Goal: Task Accomplishment & Management: Contribute content

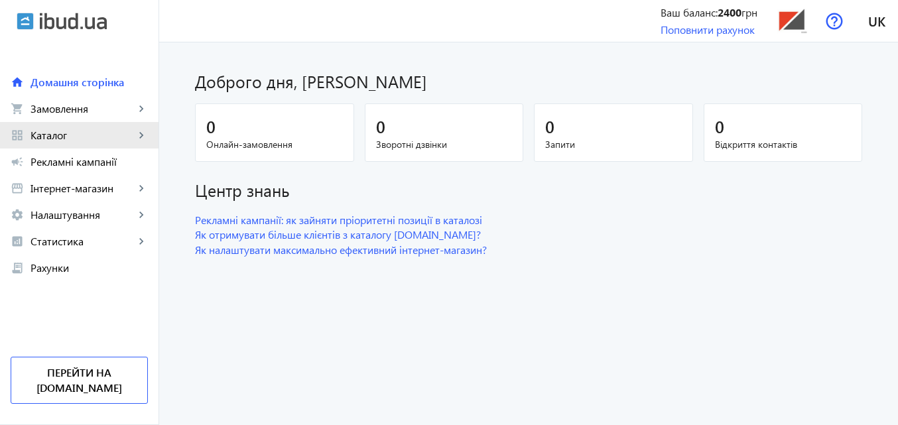
click at [89, 137] on span "Каталог" at bounding box center [83, 135] width 104 height 13
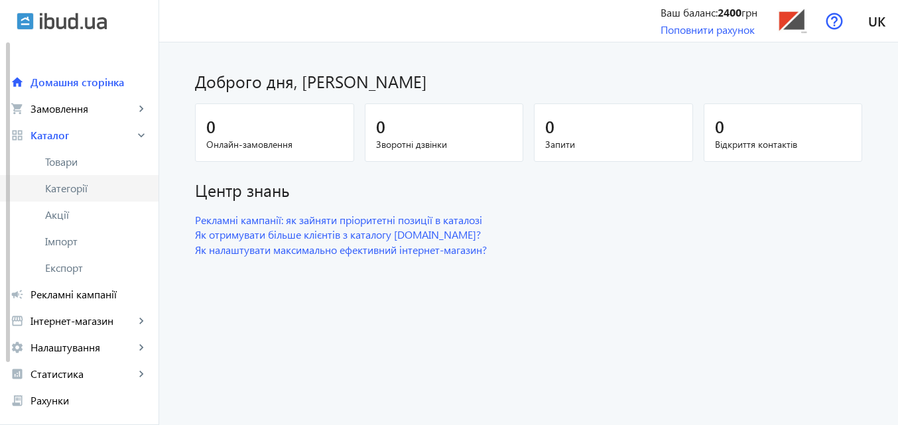
click at [78, 194] on span "Категорії" at bounding box center [96, 188] width 103 height 13
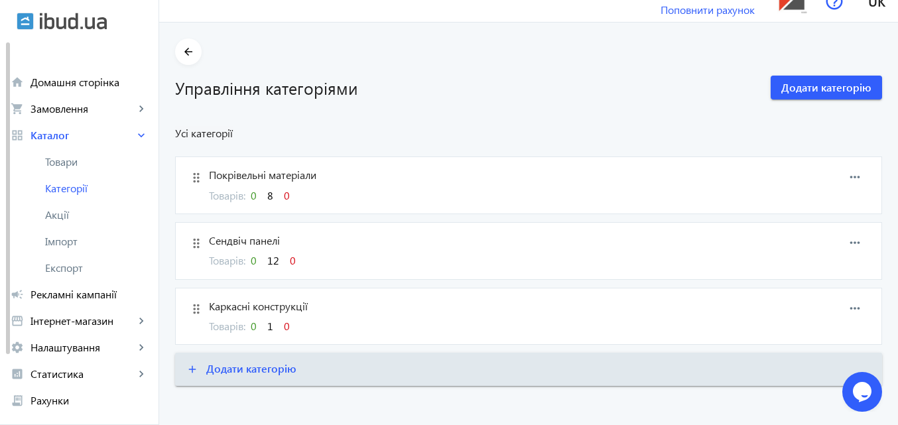
scroll to position [26, 0]
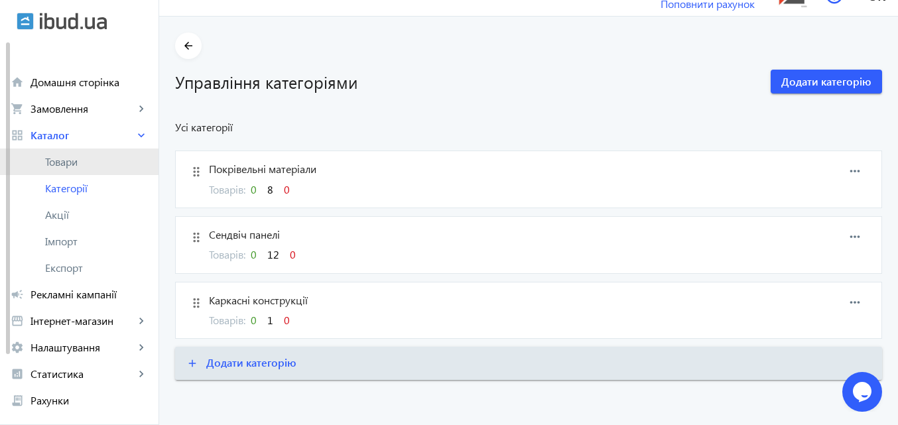
click at [66, 160] on span "Товари" at bounding box center [96, 161] width 103 height 13
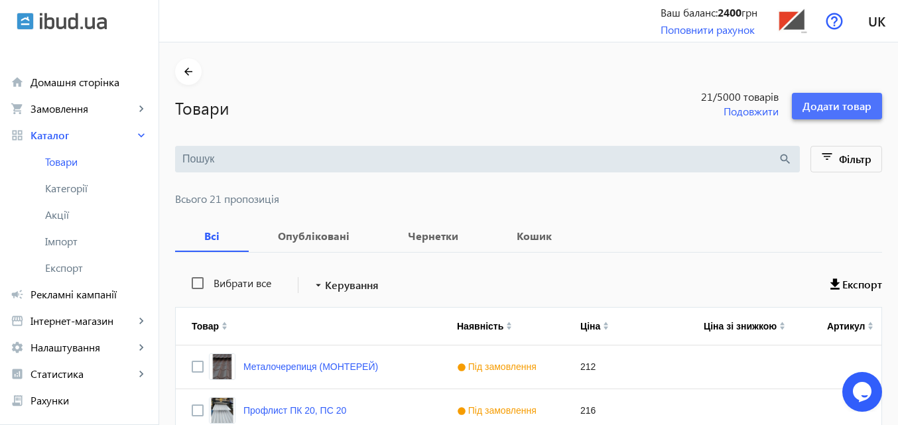
click at [848, 107] on span "Додати товар" at bounding box center [836, 106] width 69 height 15
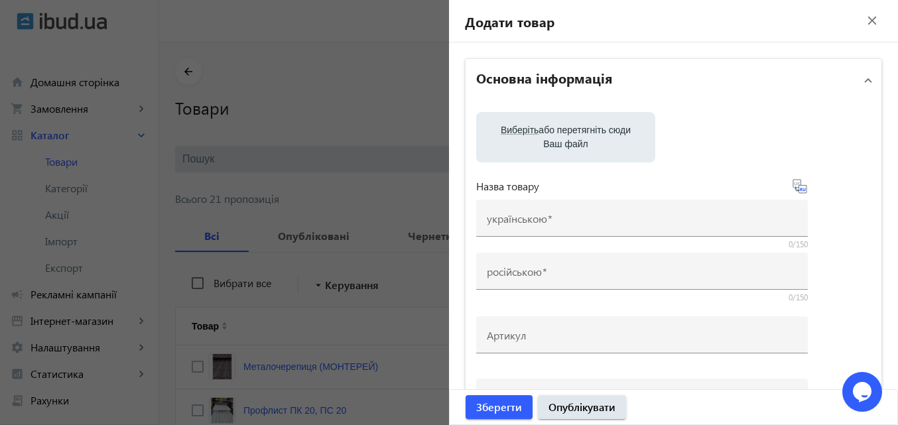
click at [554, 146] on label "Виберіть або перетягніть сюди Ваш файл" at bounding box center [566, 137] width 158 height 37
click at [554, 146] on input "Виберіть або перетягніть сюди Ваш файл" at bounding box center [566, 139] width 158 height 16
type input "C:\fakepath\photo_5456588321745661909_y.jpg"
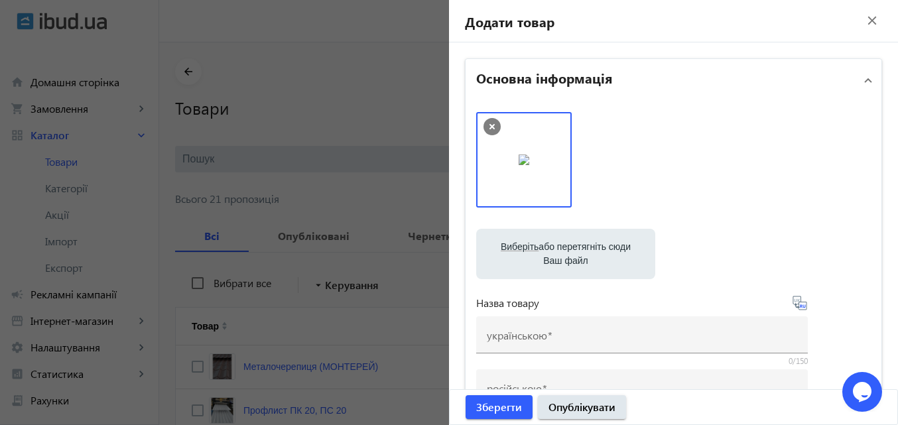
click at [558, 249] on label "Виберіть або перетягніть сюди Ваш файл" at bounding box center [566, 253] width 158 height 37
click at [558, 249] on input "Виберіть або перетягніть сюди Ваш файл" at bounding box center [566, 255] width 158 height 16
type input "C:\fakepath\photo_5188205758267913178_y.jpg"
click at [633, 157] on img at bounding box center [627, 159] width 11 height 11
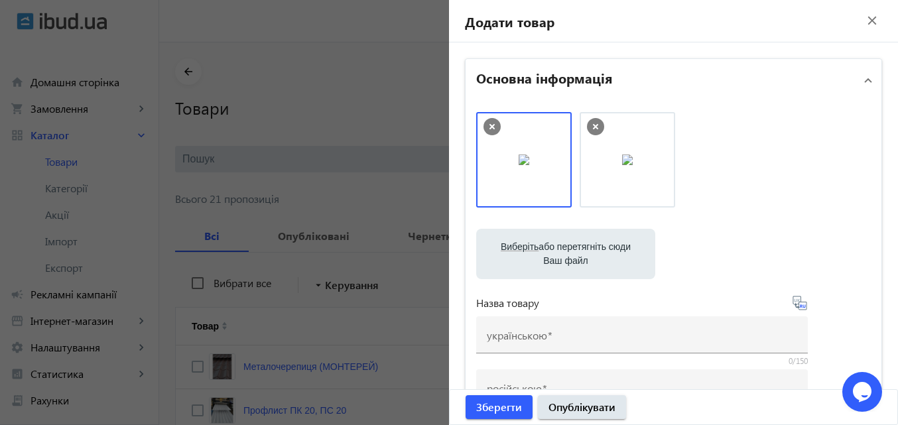
click at [566, 243] on label "Виберіть або перетягніть сюди Ваш файл" at bounding box center [566, 253] width 158 height 37
click at [566, 247] on input "Виберіть або перетягніть сюди Ваш файл" at bounding box center [566, 255] width 158 height 16
type input "C:\fakepath\photo_5188205758267913191_y.jpg"
click at [736, 165] on img at bounding box center [730, 159] width 11 height 11
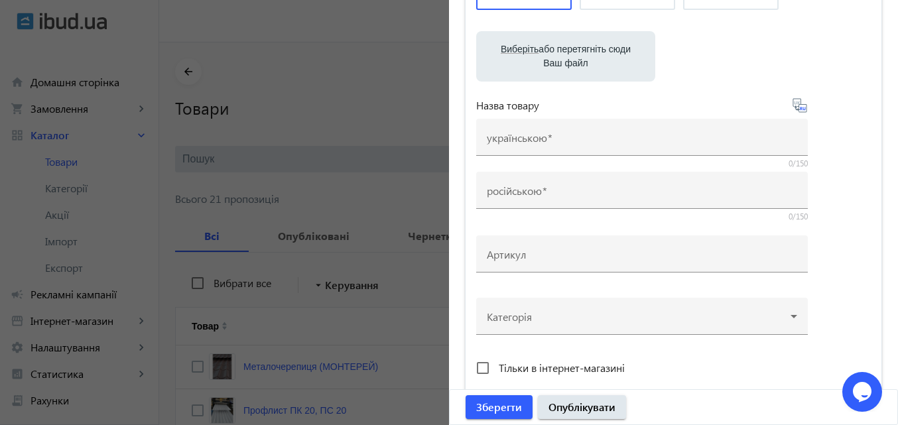
scroll to position [199, 0]
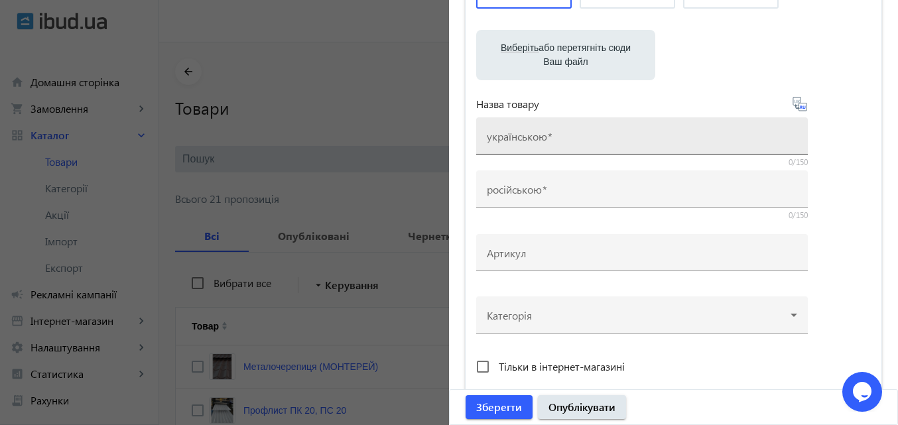
click at [531, 138] on mat-label "українською" at bounding box center [517, 136] width 60 height 14
click at [531, 138] on input "українською" at bounding box center [642, 140] width 310 height 14
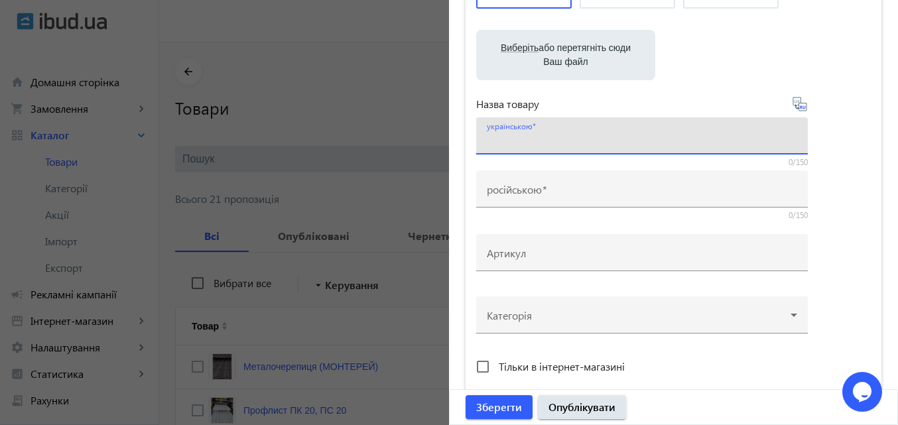
paste input "Металокаркаси оцинковані"
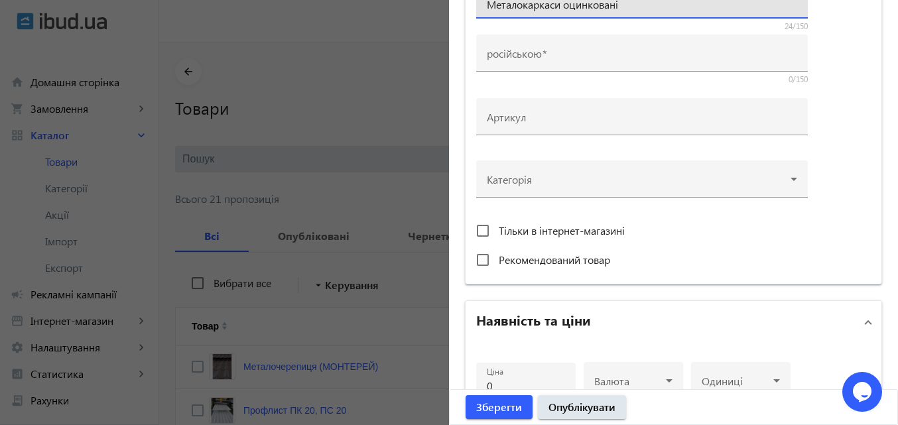
scroll to position [332, 0]
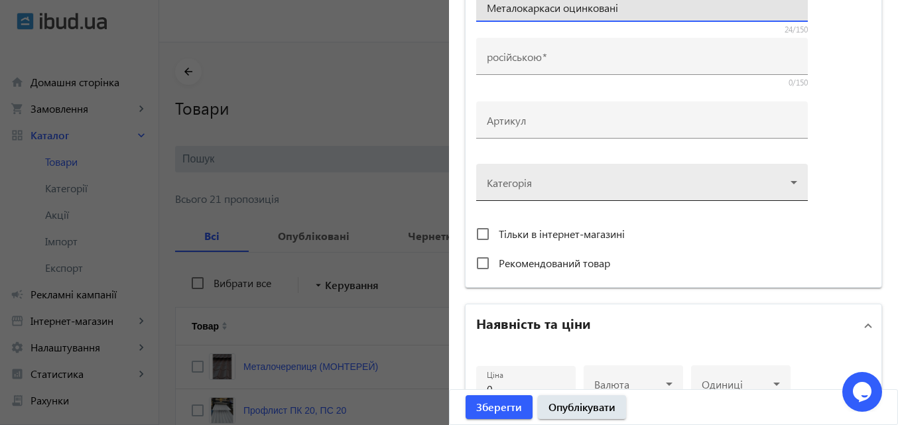
type input "Металокаркаси оцинковані"
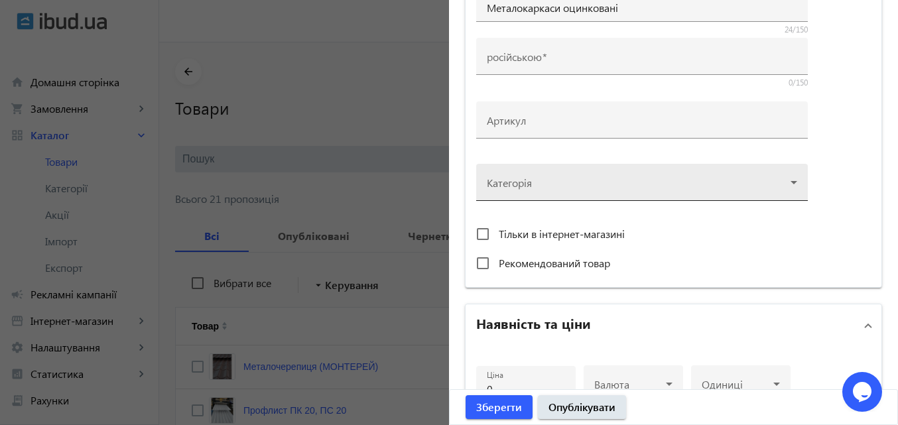
click at [792, 182] on div at bounding box center [642, 177] width 310 height 48
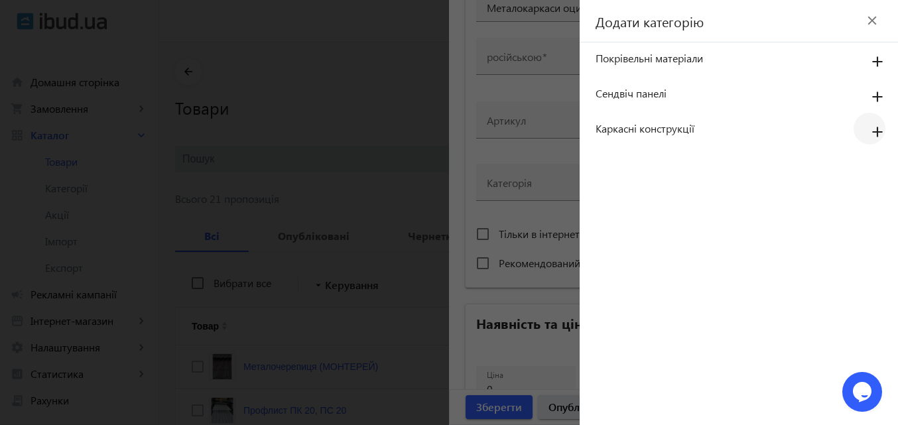
click at [881, 135] on mat-icon "add" at bounding box center [877, 133] width 32 height 24
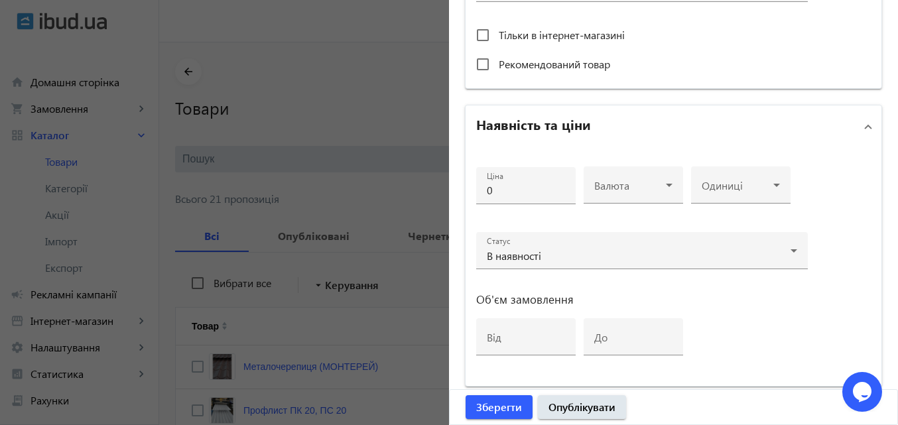
scroll to position [597, 0]
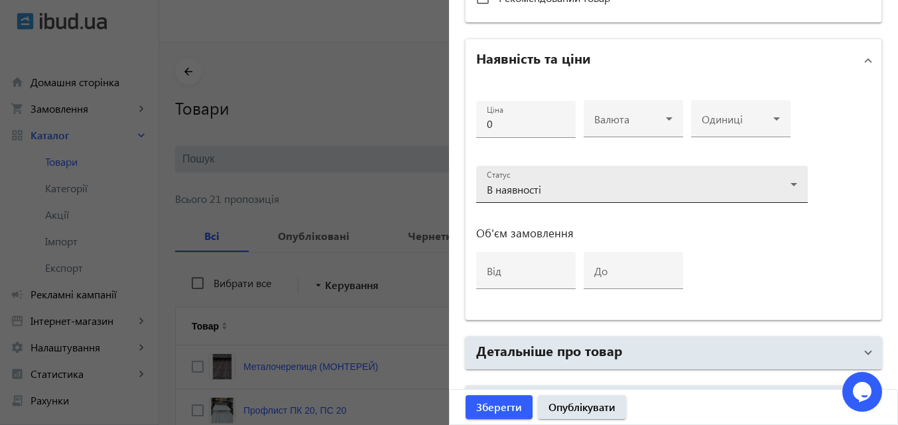
click at [794, 184] on icon at bounding box center [794, 184] width 16 height 16
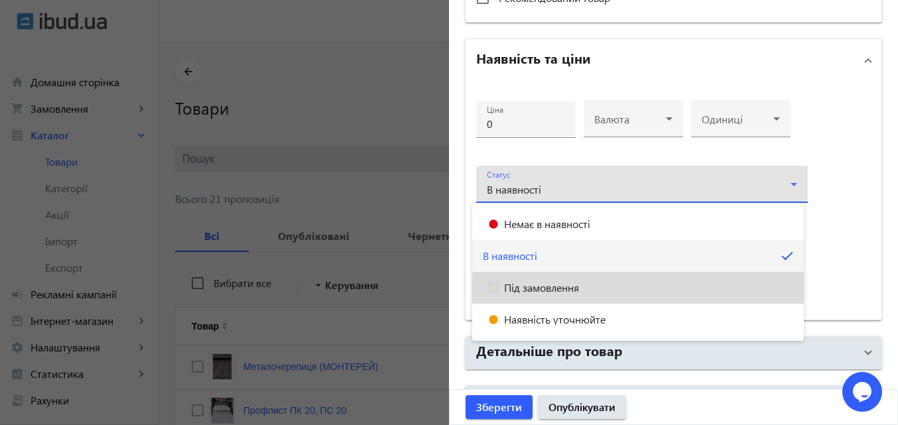
click at [540, 289] on span "Під замовлення" at bounding box center [541, 287] width 75 height 11
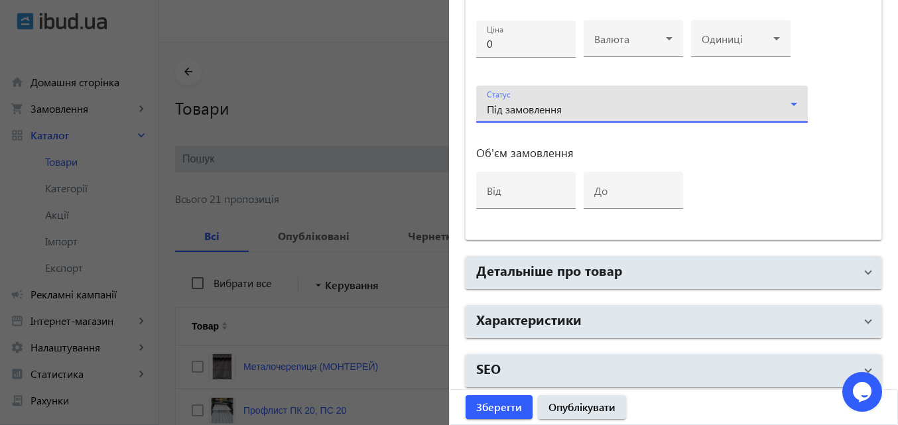
scroll to position [682, 0]
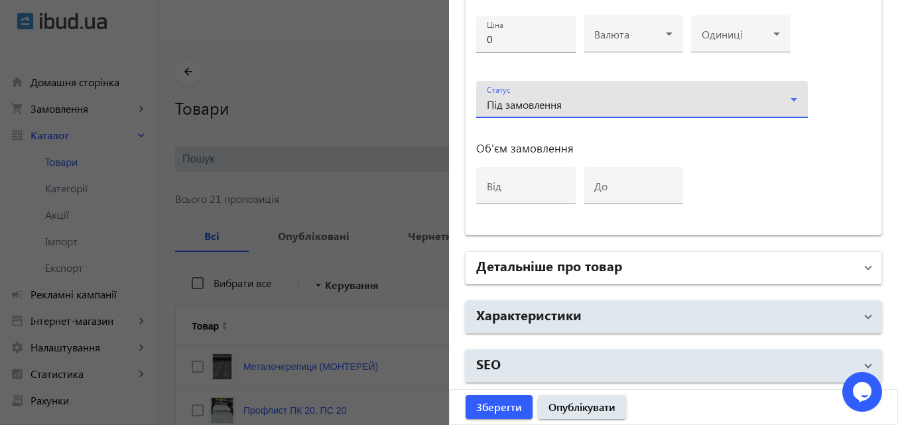
click at [570, 272] on h2 "Детальніше про товар" at bounding box center [549, 265] width 146 height 19
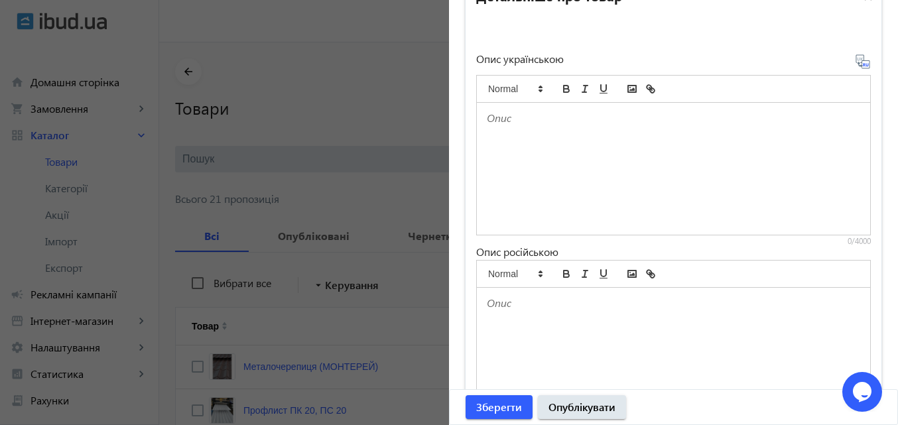
scroll to position [924, 0]
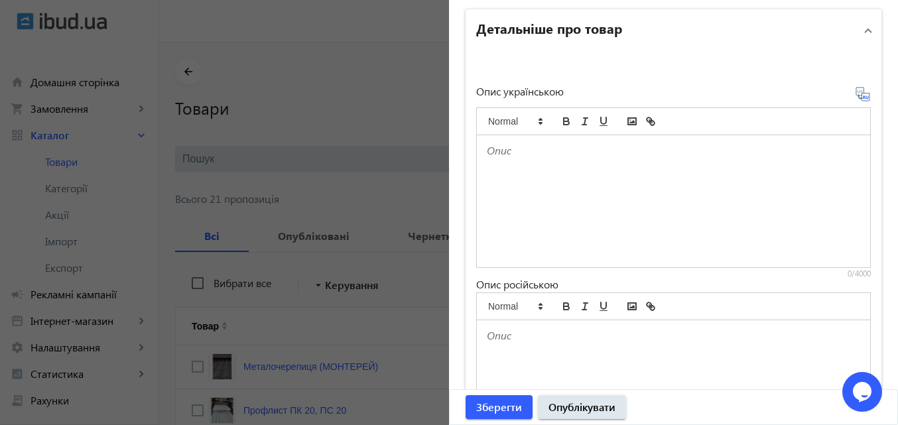
click at [532, 187] on div at bounding box center [673, 201] width 393 height 132
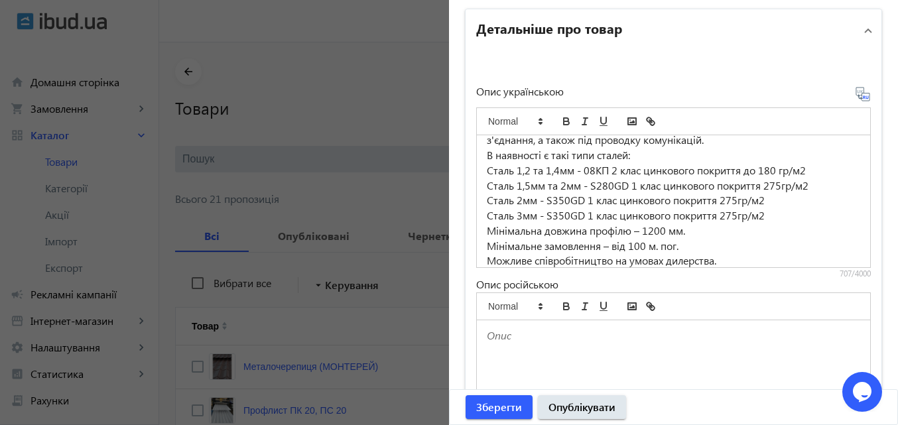
click at [859, 95] on icon at bounding box center [863, 94] width 16 height 16
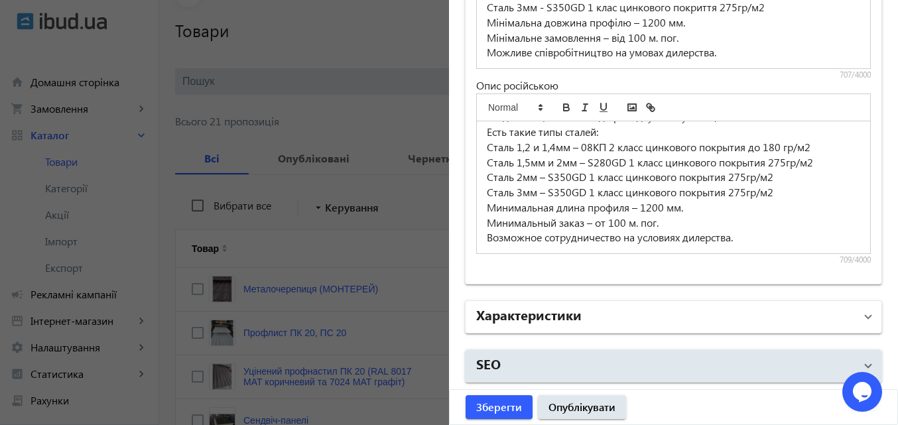
scroll to position [332, 0]
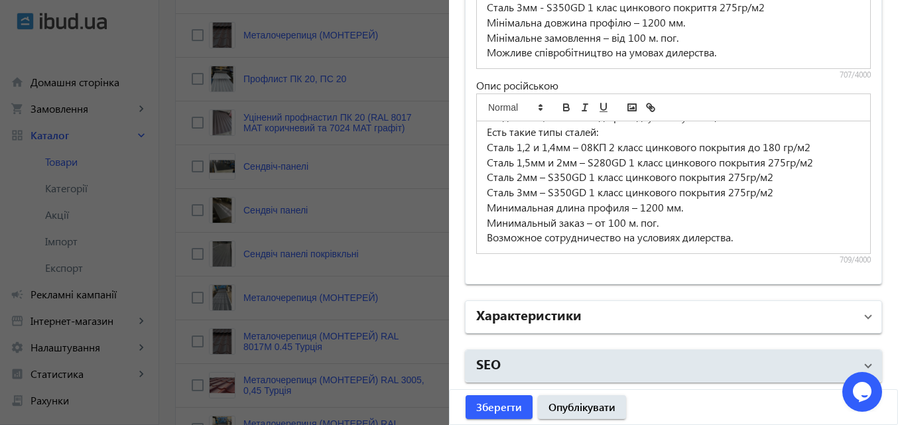
click at [725, 314] on mat-panel-title "Характеристики" at bounding box center [665, 317] width 379 height 24
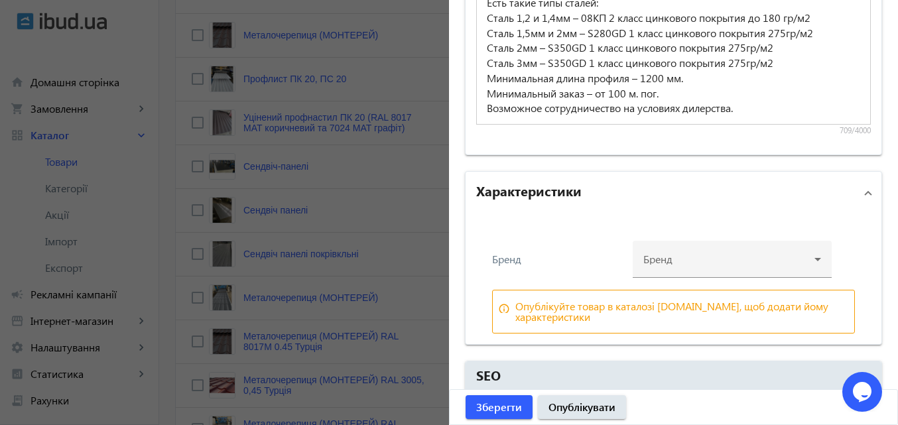
scroll to position [1264, 0]
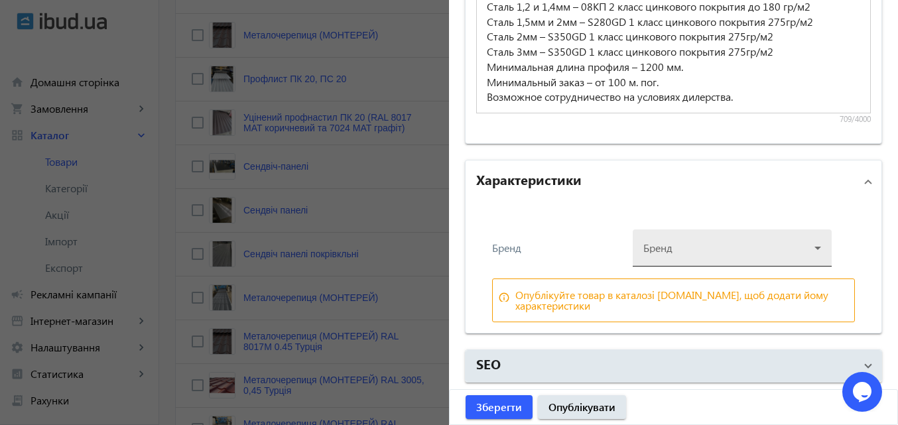
click at [795, 250] on div at bounding box center [732, 243] width 178 height 48
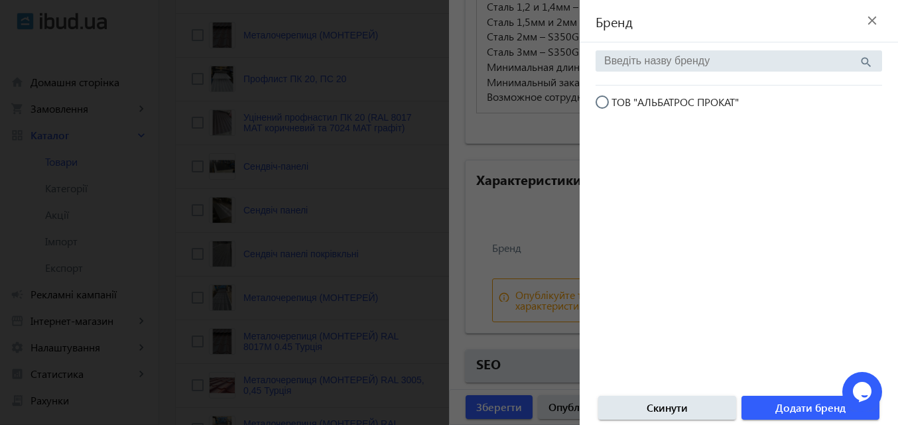
click at [599, 99] on input "ТОВ "АЛЬБАТРОС ПРОКАТ"" at bounding box center [608, 108] width 27 height 27
radio input "true"
click at [789, 408] on span "Додати бренд" at bounding box center [810, 407] width 70 height 15
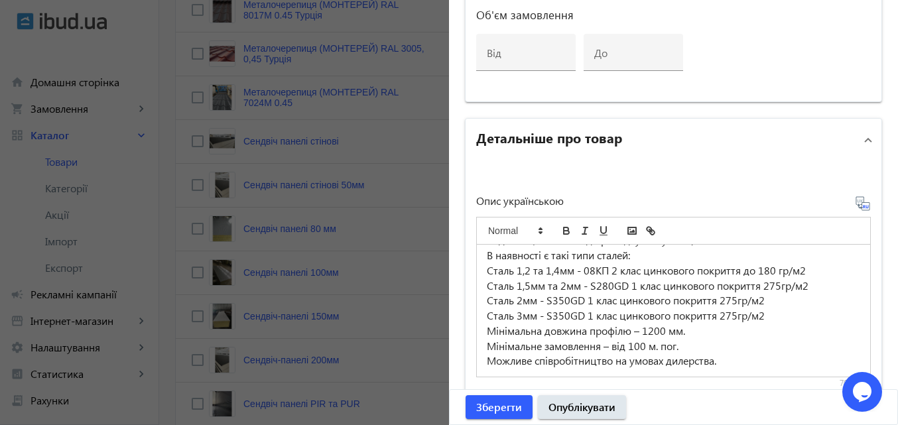
scroll to position [995, 0]
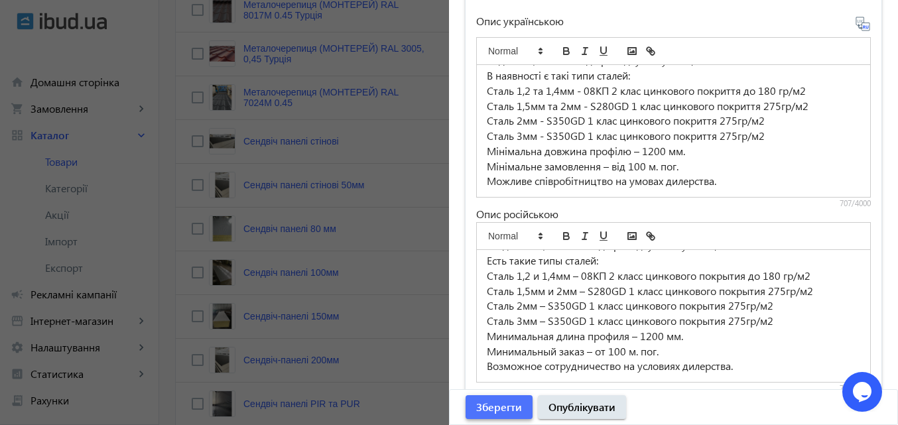
click at [504, 406] on span "Зберегти" at bounding box center [499, 407] width 46 height 15
click at [503, 410] on span "Зберегти" at bounding box center [499, 407] width 46 height 15
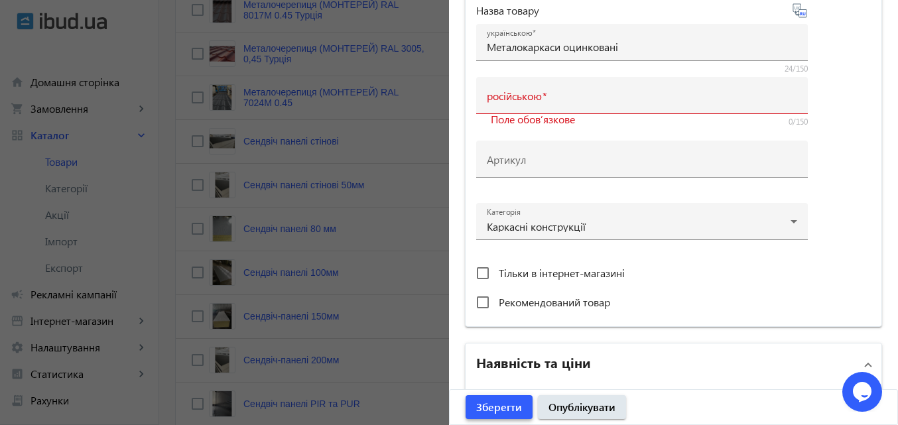
scroll to position [66, 0]
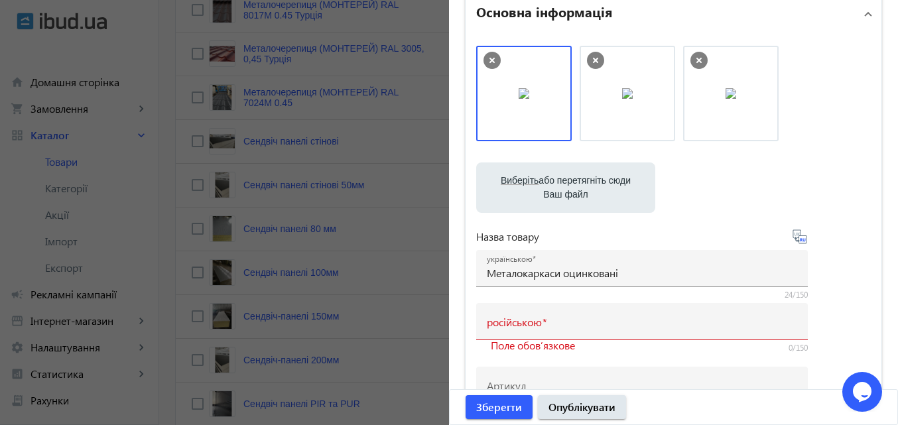
click at [798, 239] on icon at bounding box center [800, 237] width 16 height 16
type input "Металлокаркасы оцинкованные"
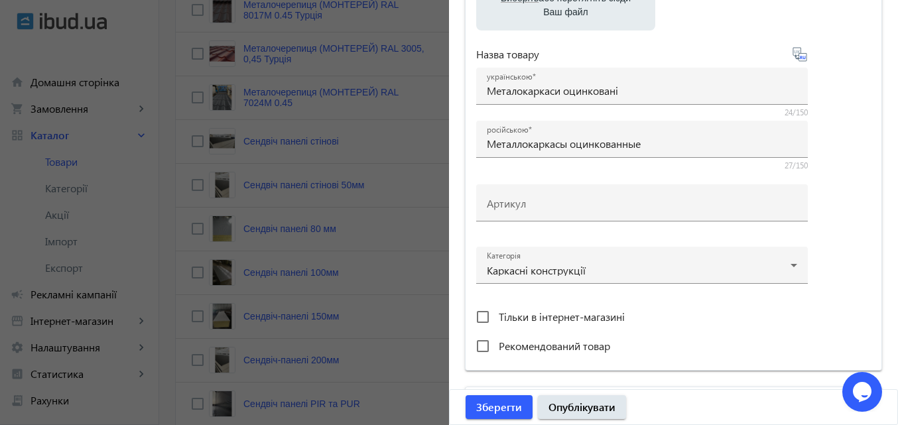
scroll to position [265, 0]
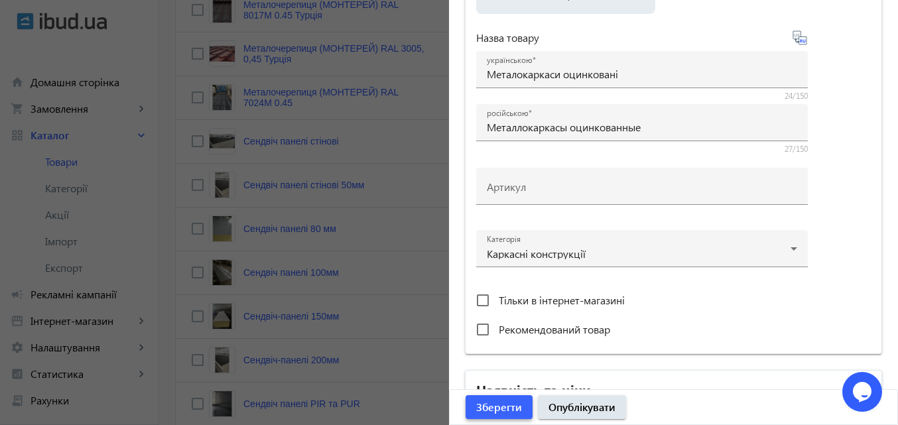
click at [493, 404] on span "Зберегти" at bounding box center [499, 407] width 46 height 15
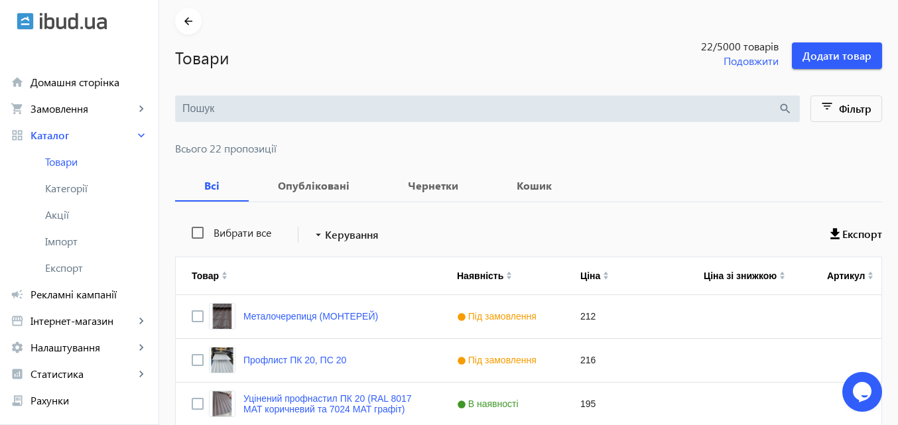
scroll to position [0, 0]
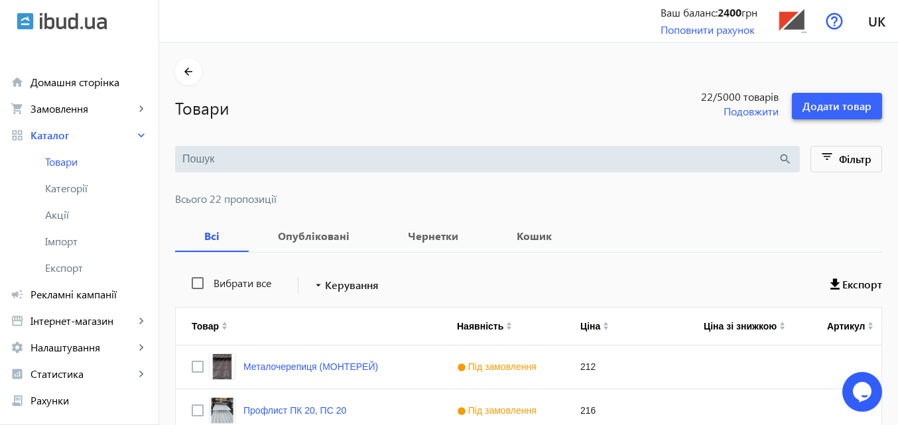
click at [857, 110] on span "Додати товар" at bounding box center [836, 106] width 69 height 15
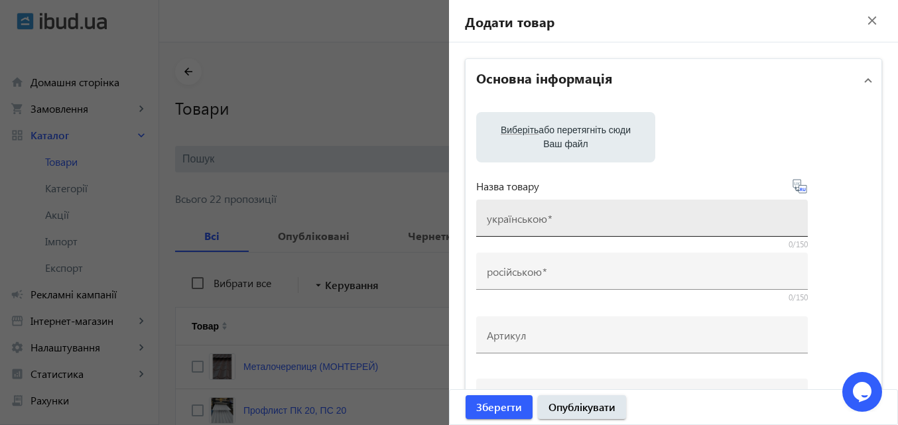
click at [639, 214] on div "українською" at bounding box center [642, 218] width 310 height 37
paste input "Швидкомонтовані будівлі за технологією ЛСТК"
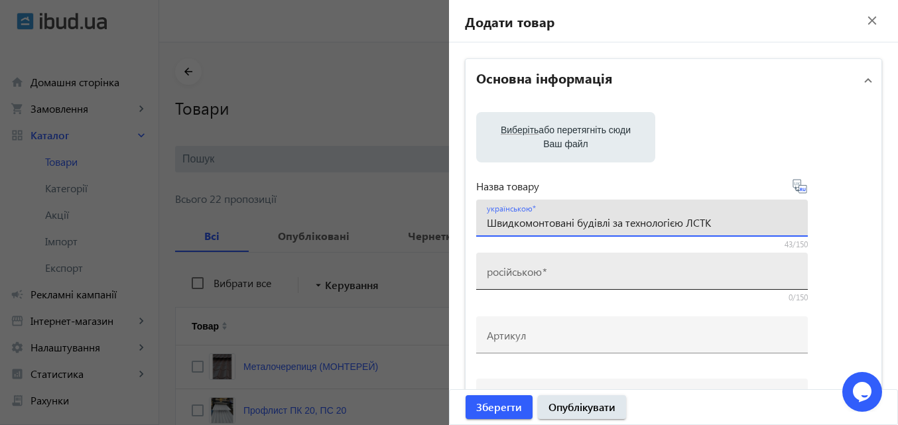
type input "Швидкомонтовані будівлі за технологією ЛСТК"
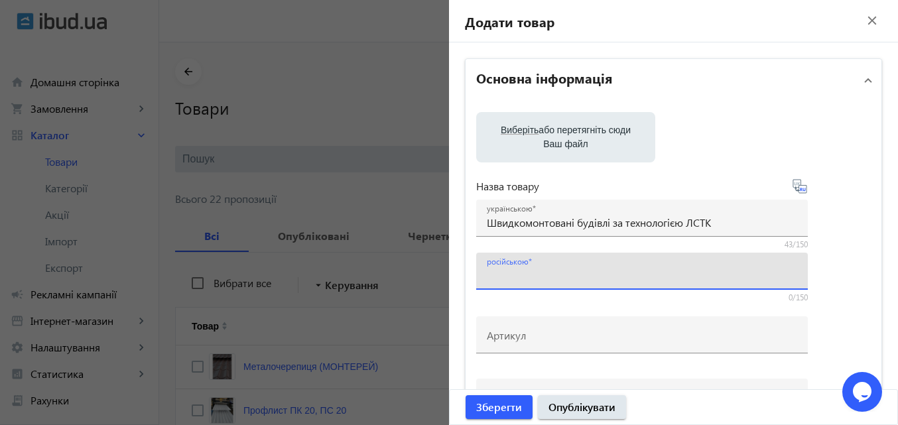
click at [603, 275] on input "російською" at bounding box center [642, 276] width 310 height 14
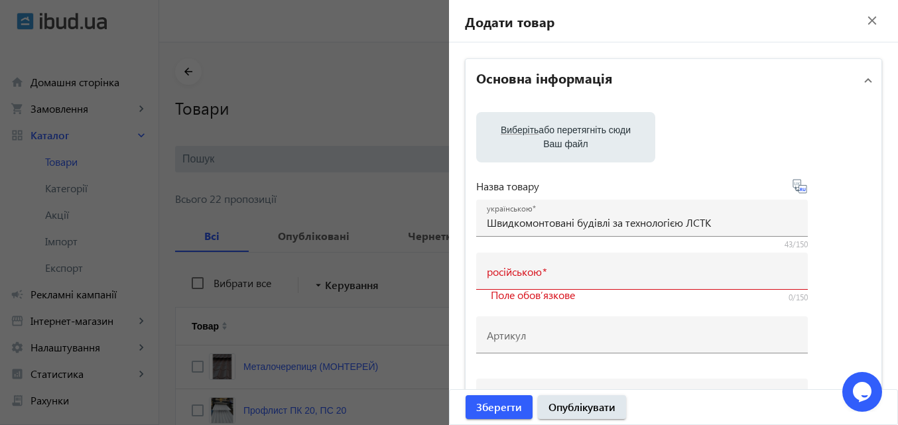
click at [802, 194] on icon at bounding box center [800, 186] width 16 height 16
type input "Быстровозводимые здания по технологии ЛСТК"
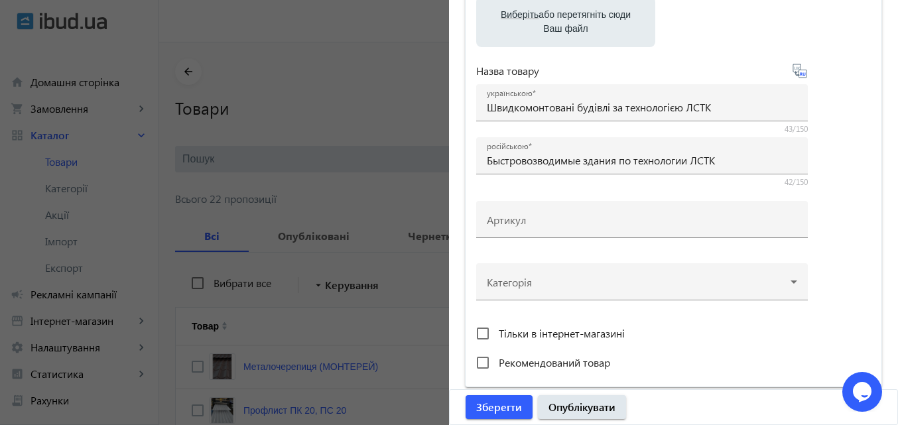
scroll to position [133, 0]
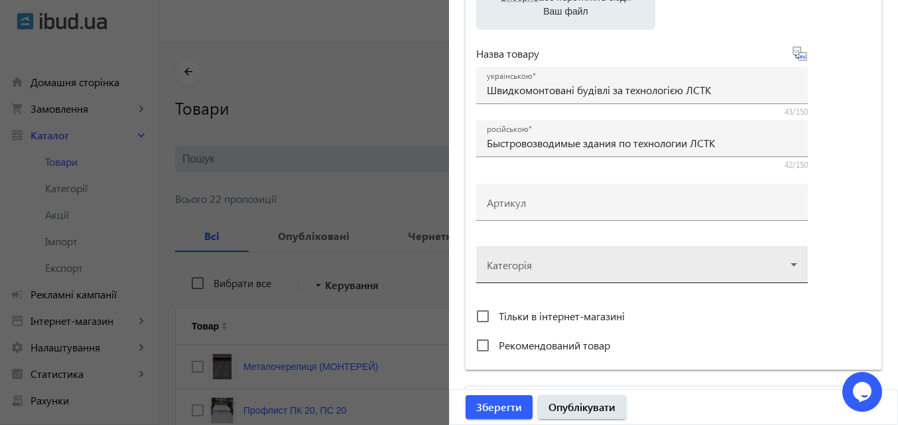
click at [780, 264] on div at bounding box center [642, 259] width 310 height 48
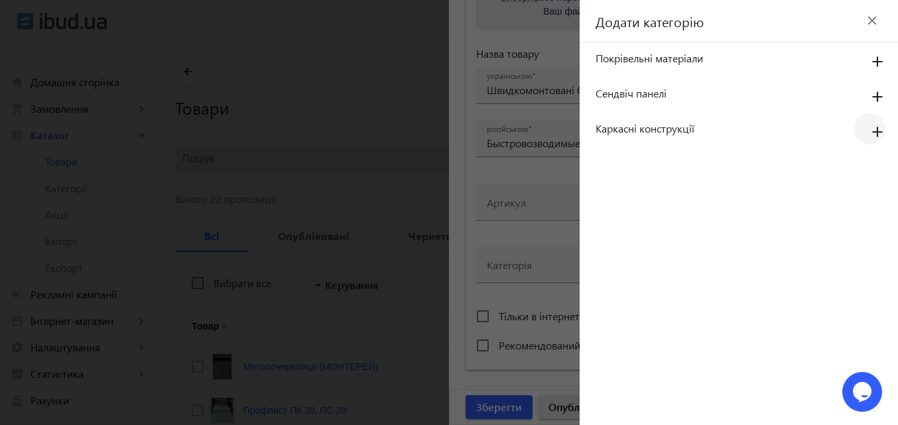
click at [878, 135] on mat-icon "add" at bounding box center [877, 133] width 32 height 24
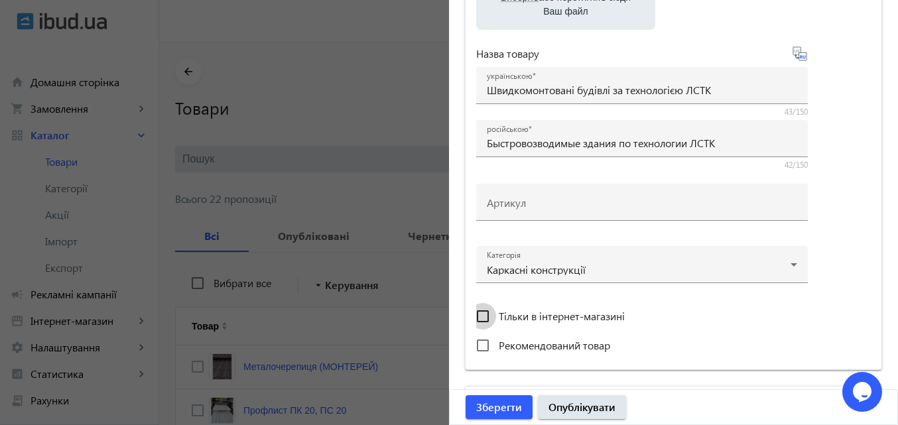
click at [479, 319] on input "Тільки в інтернет-магазині" at bounding box center [482, 316] width 27 height 27
drag, startPoint x: 483, startPoint y: 316, endPoint x: 478, endPoint y: 332, distance: 17.2
click at [482, 316] on input "Тільки в інтернет-магазині" at bounding box center [482, 316] width 27 height 27
checkbox input "true"
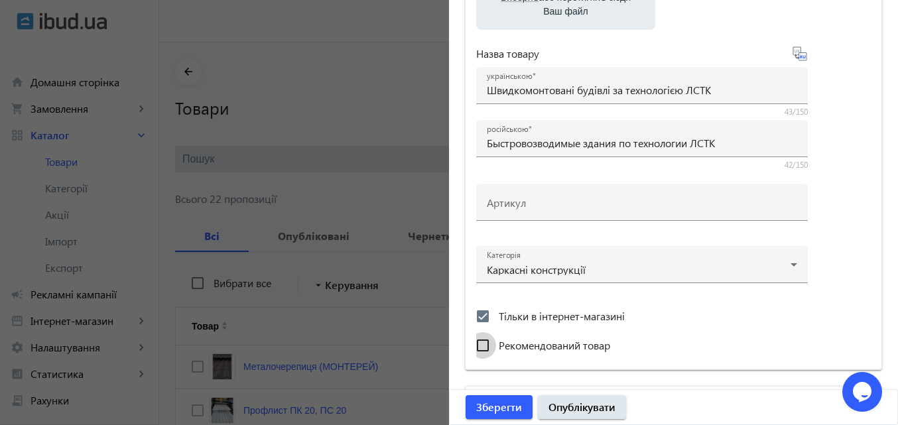
click at [481, 348] on input "Рекомендований товар" at bounding box center [482, 345] width 27 height 27
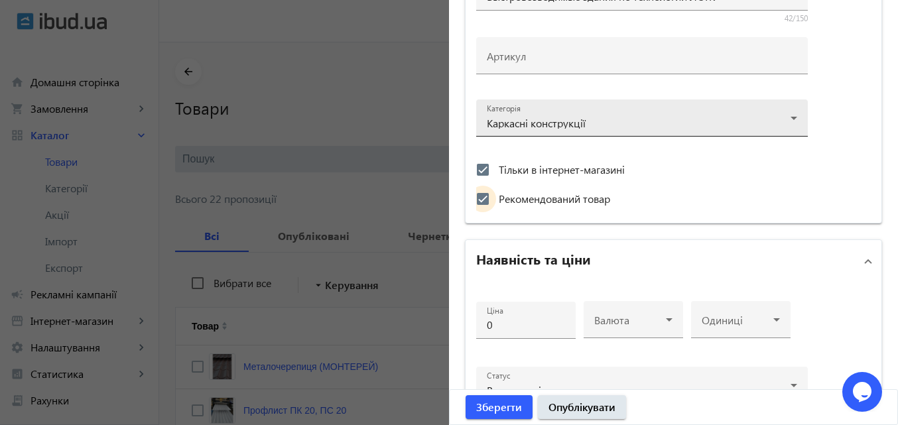
scroll to position [332, 0]
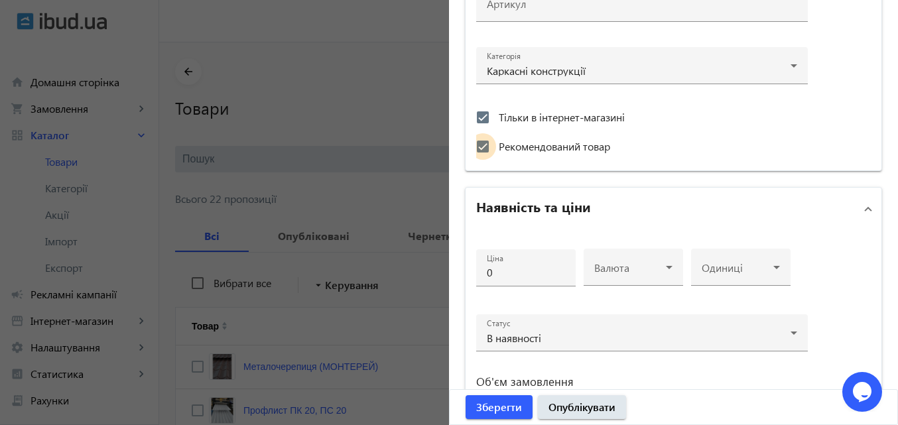
click at [473, 147] on input "Рекомендований товар" at bounding box center [482, 146] width 27 height 27
checkbox input "false"
click at [474, 110] on input "Тільки в інтернет-магазині" at bounding box center [482, 117] width 27 height 27
checkbox input "false"
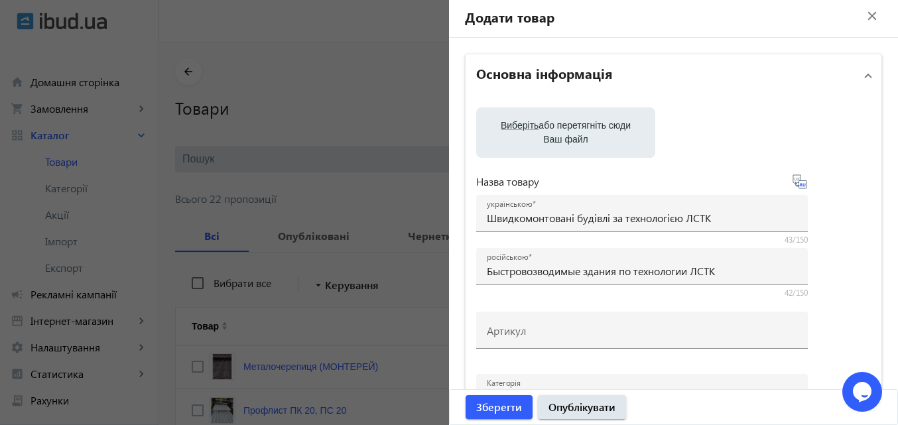
scroll to position [0, 0]
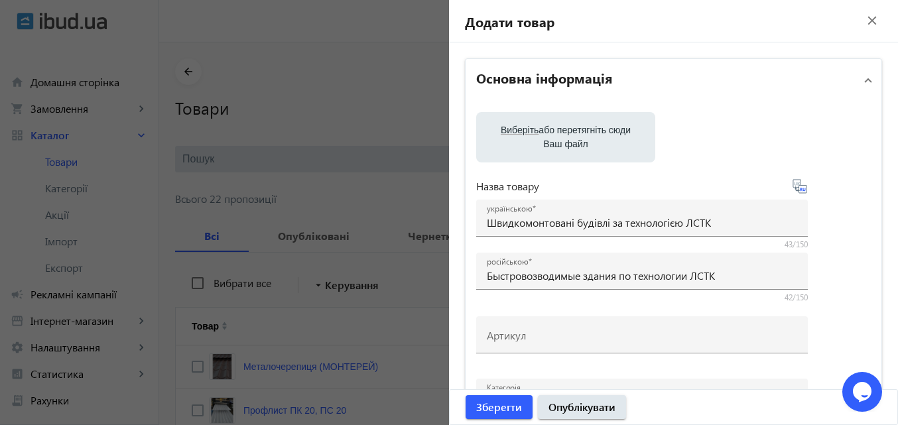
click at [579, 131] on label "Виберіть або перетягніть сюди Ваш файл" at bounding box center [566, 137] width 158 height 37
click at [579, 131] on input "Виберіть або перетягніть сюди Ваш файл" at bounding box center [566, 139] width 158 height 16
click at [542, 139] on label "Виберіть або перетягніть сюди Ваш файл" at bounding box center [566, 137] width 158 height 37
click at [542, 139] on input "Виберіть або перетягніть сюди Ваш файл" at bounding box center [566, 139] width 158 height 16
type input "C:\fakepath\photo_5469625944080759561_y.jpg"
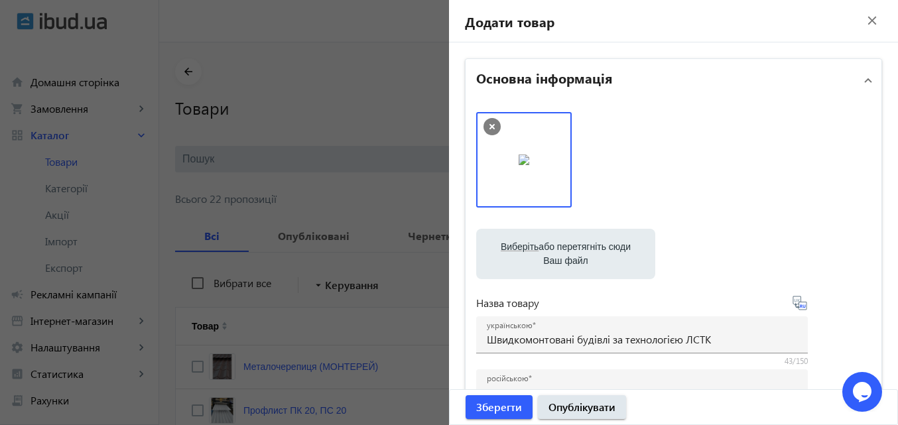
click at [556, 259] on label "Виберіть або перетягніть сюди Ваш файл" at bounding box center [566, 253] width 158 height 37
click at [556, 259] on input "Виберіть або перетягніть сюди Ваш файл" at bounding box center [566, 255] width 158 height 16
type input "C:\fakepath\photo_5469625944080759533_y.jpg"
click at [539, 253] on label "Виберіть або перетягніть сюди Ваш файл" at bounding box center [566, 253] width 158 height 37
click at [539, 253] on input "Виберіть або перетягніть сюди Ваш файл" at bounding box center [566, 255] width 158 height 16
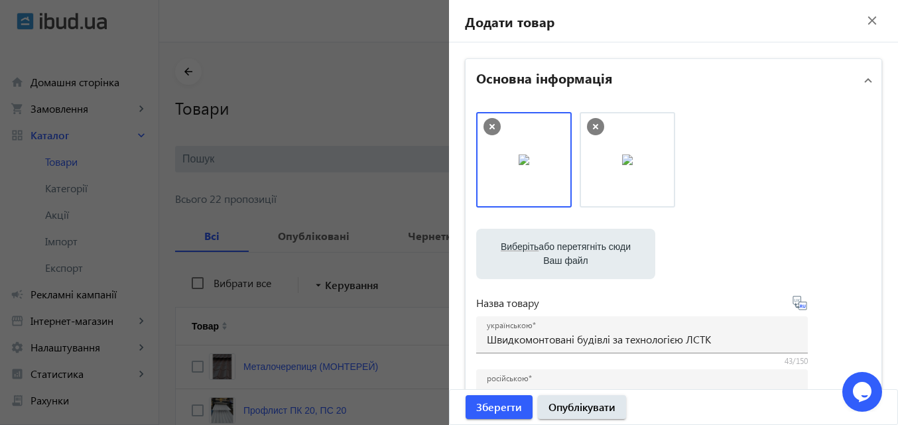
type input "C:\fakepath\photo_5470051923232144062_w.jpg"
click at [564, 252] on label "Виберіть або перетягніть сюди Ваш файл" at bounding box center [566, 253] width 158 height 37
click at [564, 252] on input "Виберіть або перетягніть сюди Ваш файл" at bounding box center [566, 255] width 158 height 16
type input "C:\fakepath\photo_5470051923232144077_w.jpg"
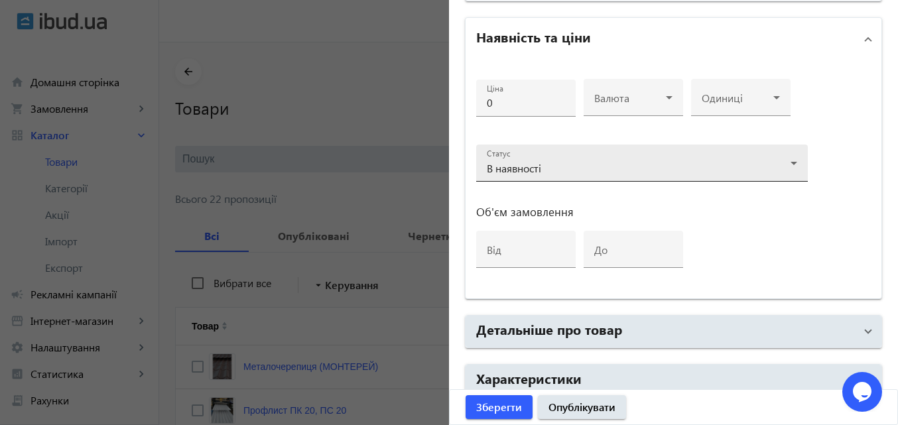
scroll to position [682, 0]
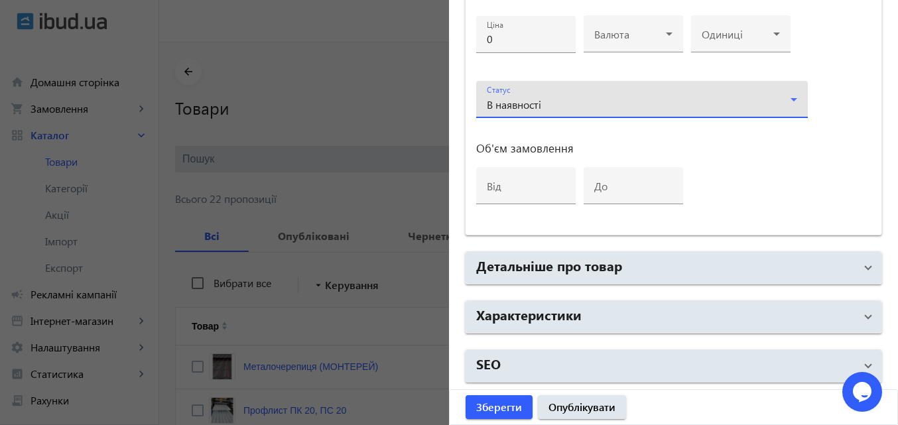
click at [790, 98] on icon at bounding box center [793, 99] width 7 height 3
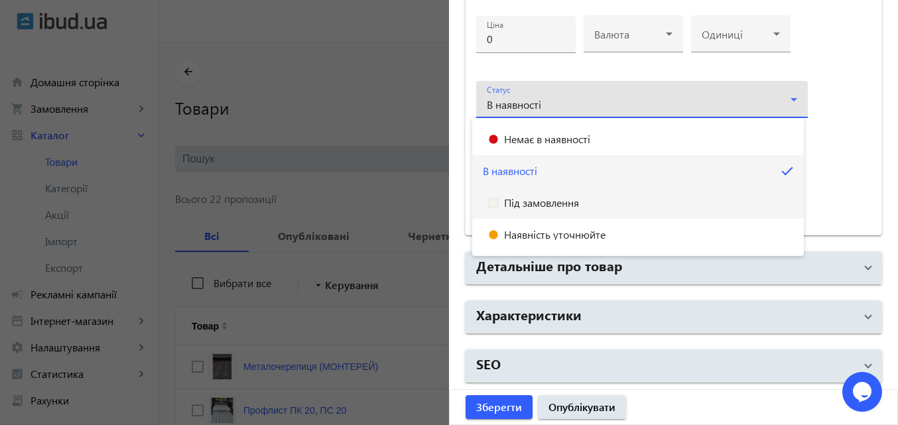
click at [540, 206] on span "Під замовлення" at bounding box center [541, 203] width 75 height 11
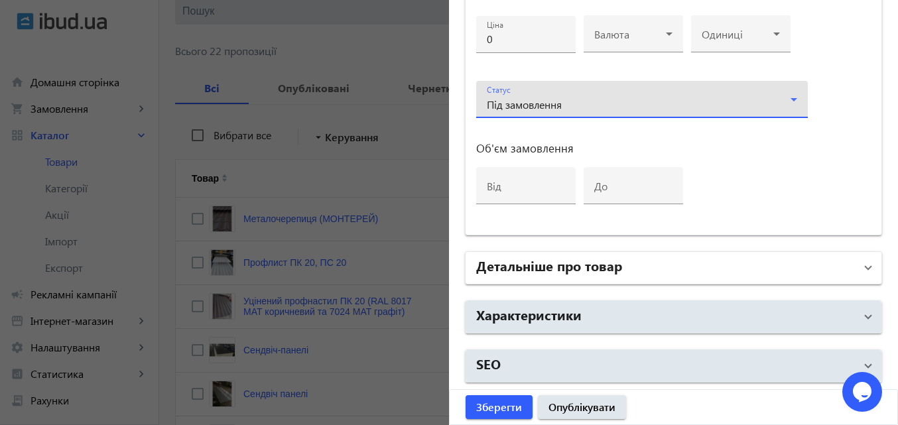
scroll to position [199, 0]
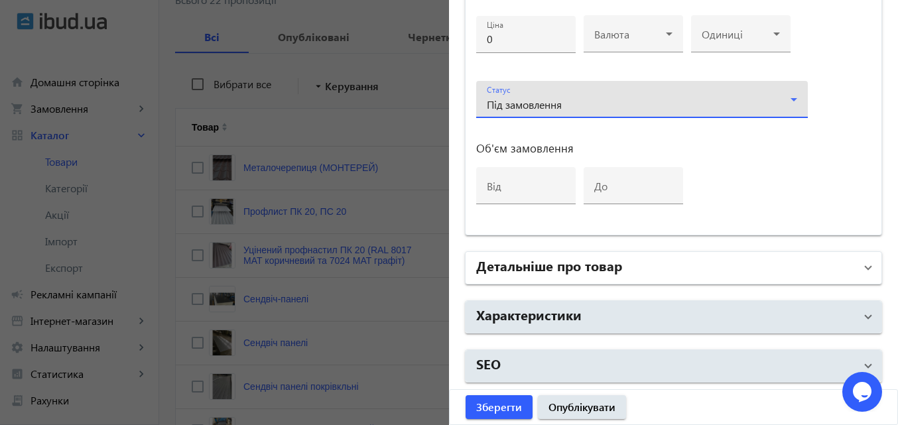
click at [790, 266] on mat-panel-title "Детальніше про товар" at bounding box center [665, 268] width 379 height 24
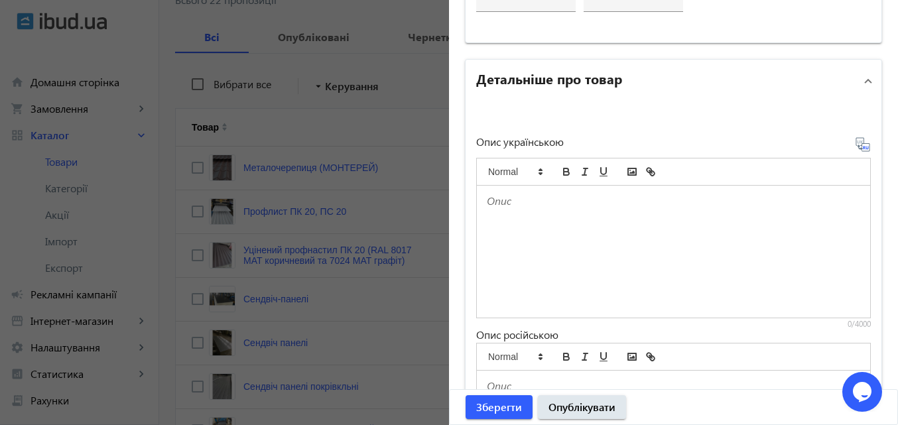
scroll to position [881, 0]
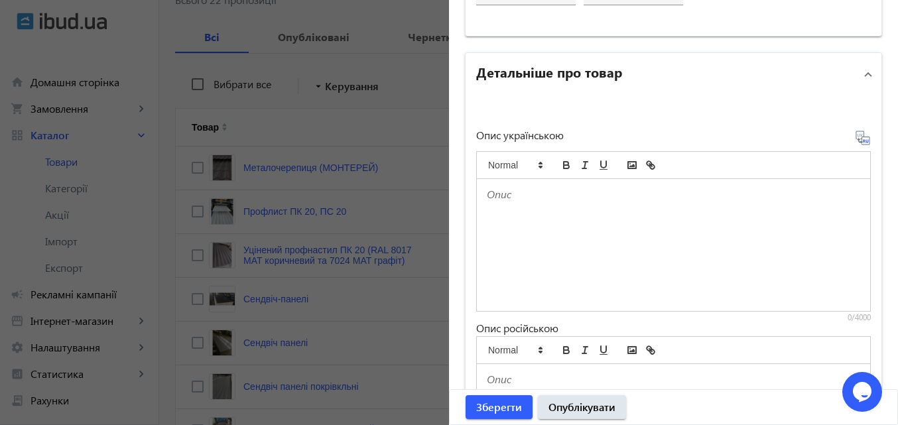
click at [593, 224] on div at bounding box center [673, 245] width 393 height 132
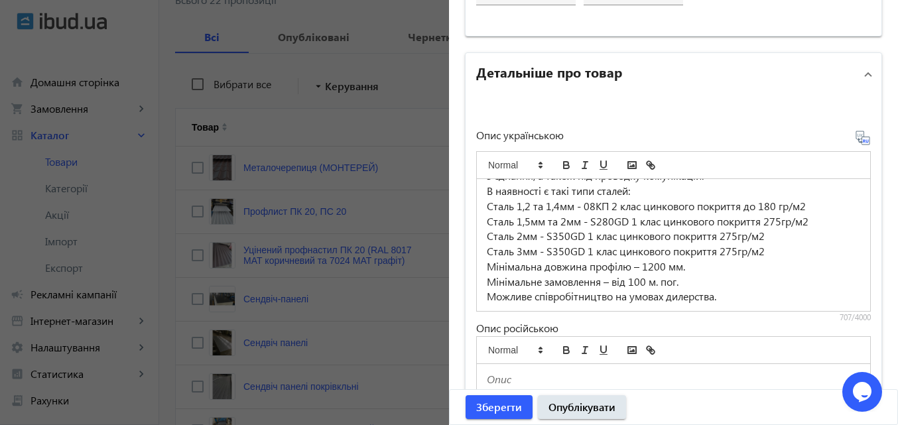
scroll to position [155, 0]
click at [863, 141] on icon at bounding box center [864, 140] width 3 height 3
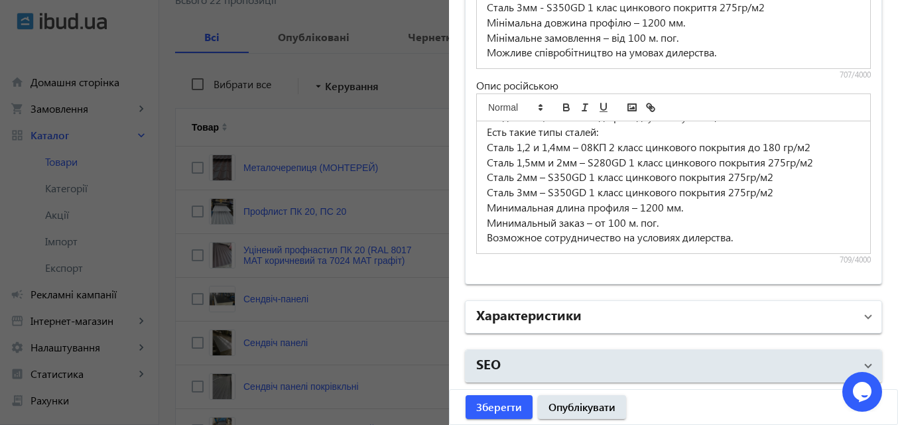
click at [864, 316] on mat-expansion-panel-header "Характеристики" at bounding box center [673, 317] width 416 height 32
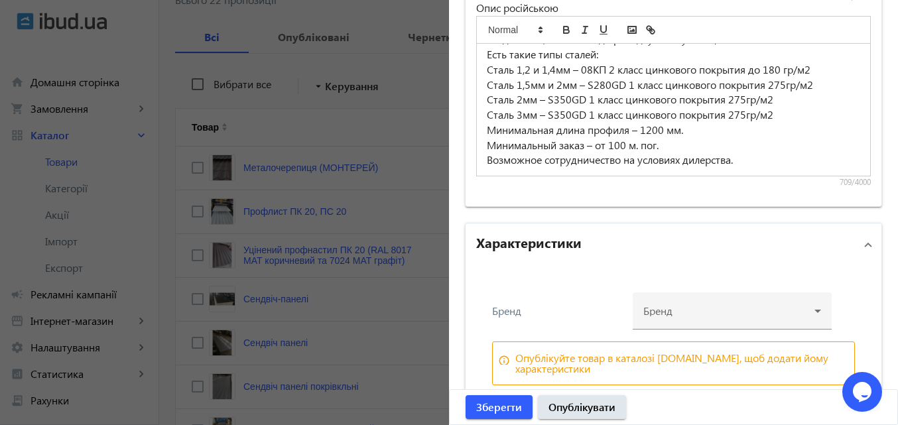
scroll to position [1264, 0]
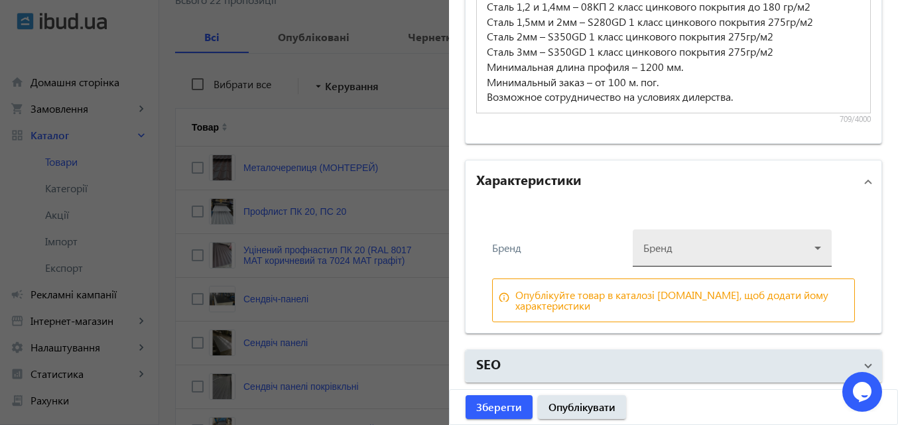
click at [810, 243] on div at bounding box center [732, 243] width 178 height 48
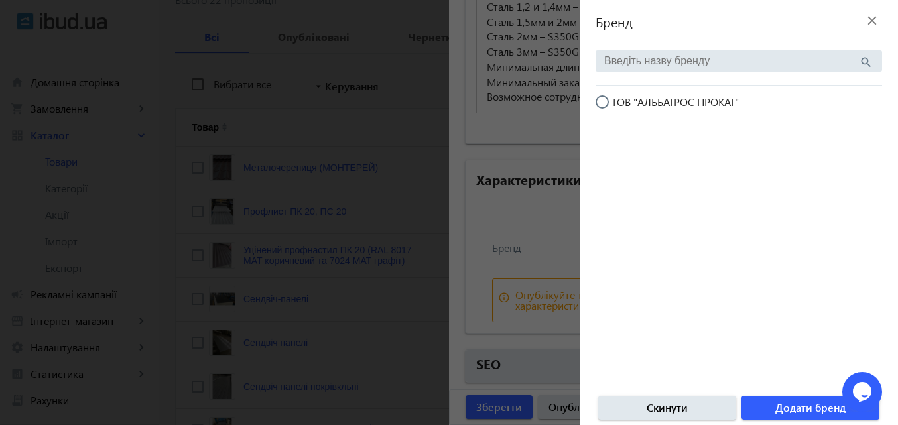
click at [600, 101] on input "ТОВ "АЛЬБАТРОС ПРОКАТ"" at bounding box center [608, 108] width 27 height 27
radio input "true"
click at [786, 406] on span "Додати бренд" at bounding box center [810, 407] width 70 height 15
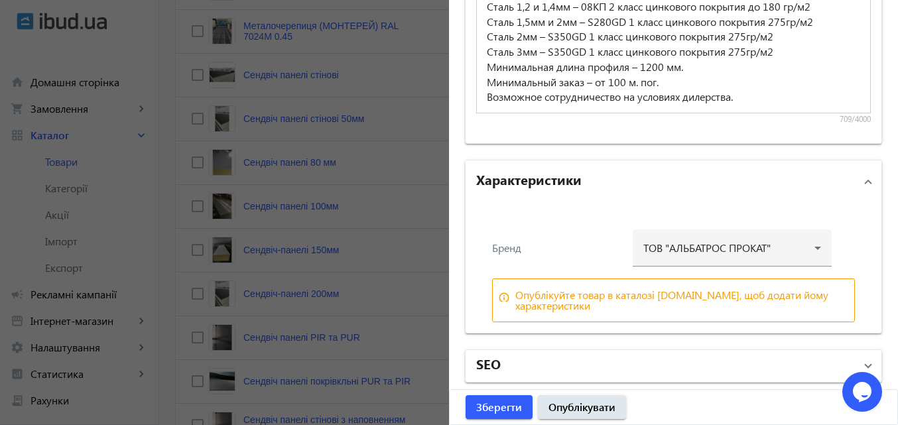
scroll to position [953, 0]
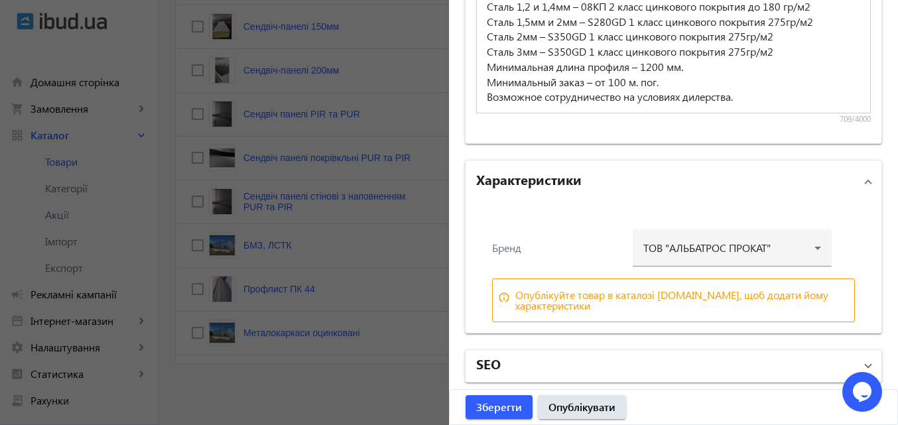
click at [865, 367] on span at bounding box center [867, 366] width 5 height 15
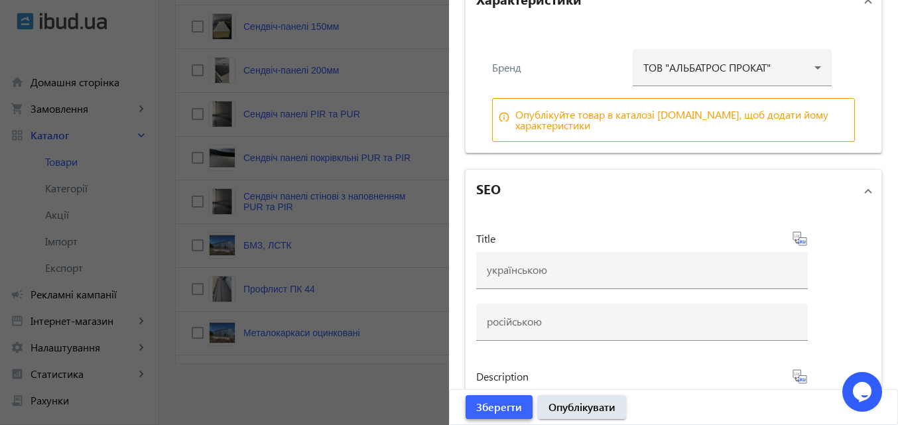
scroll to position [1463, 0]
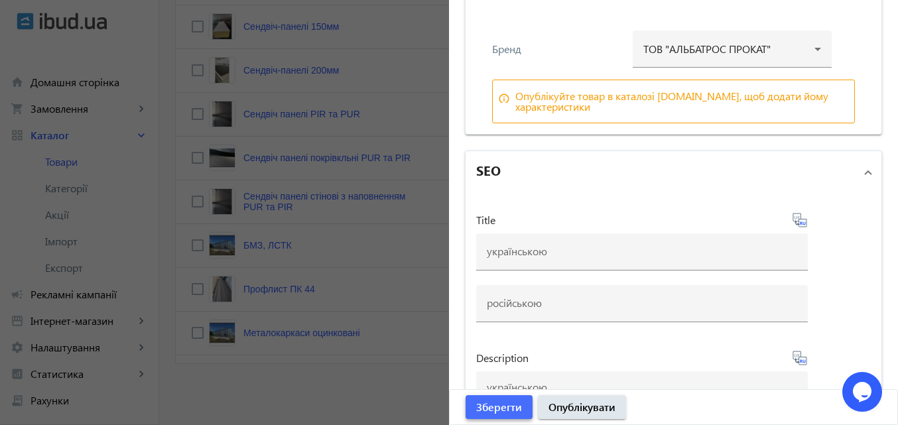
click at [505, 406] on span "Зберегти" at bounding box center [499, 407] width 46 height 15
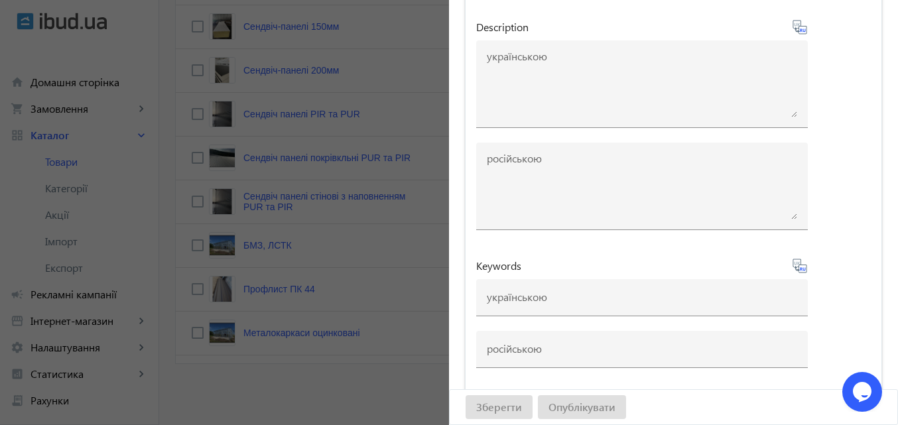
scroll to position [1794, 0]
click at [497, 409] on div "Зберегти Опублікувати" at bounding box center [674, 407] width 448 height 34
click at [499, 408] on div "Зберегти Опублікувати" at bounding box center [674, 407] width 448 height 34
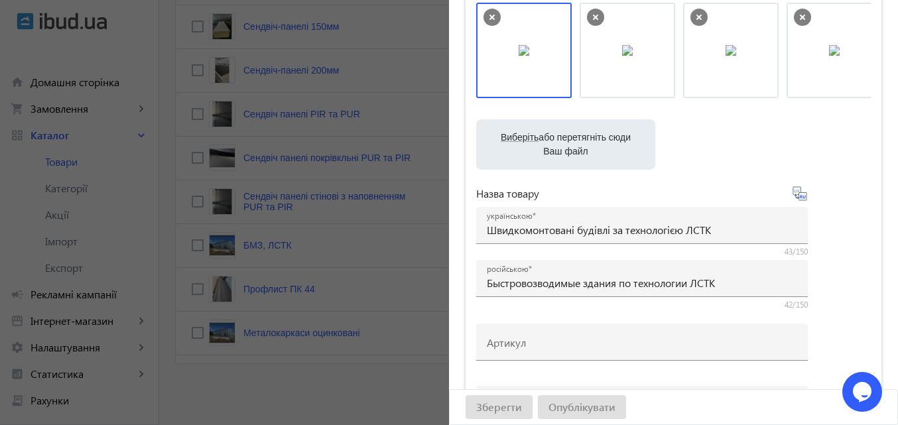
scroll to position [0, 0]
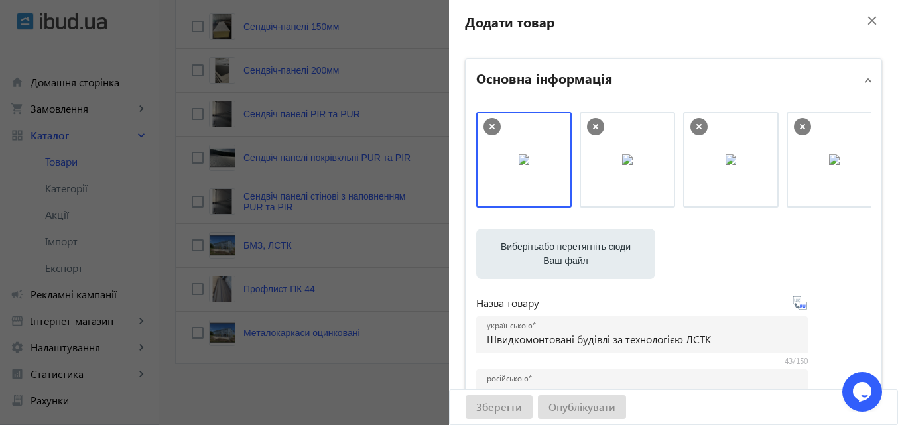
click at [863, 23] on mat-icon "close" at bounding box center [872, 21] width 20 height 20
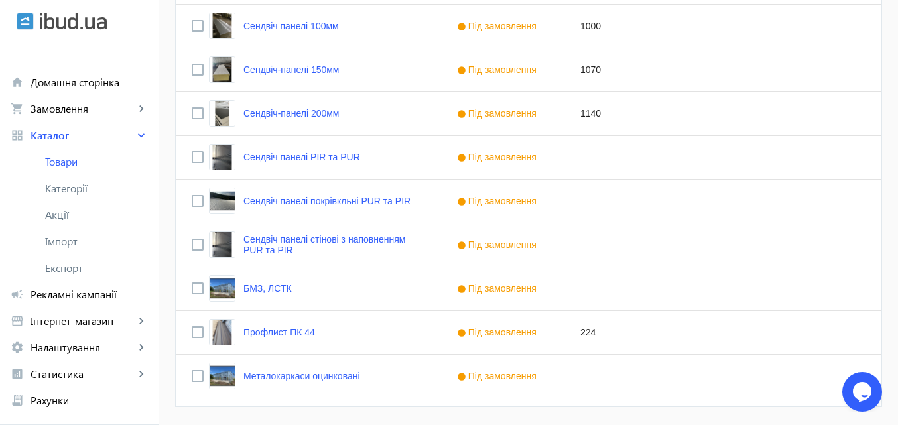
scroll to position [953, 0]
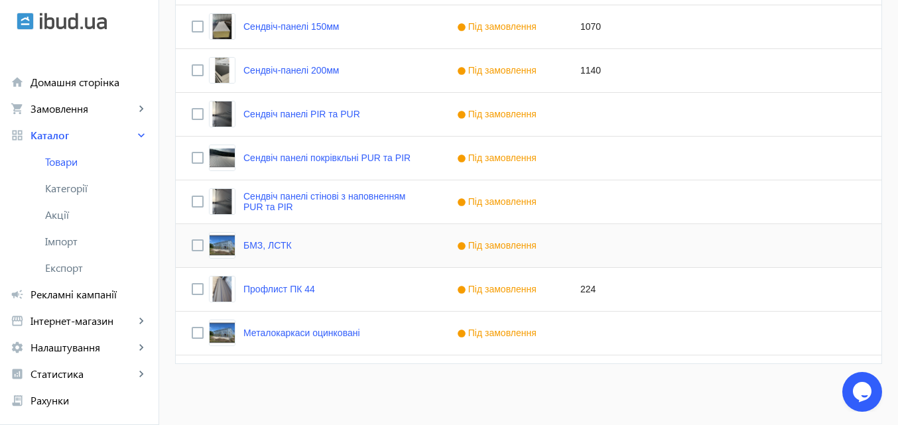
click at [289, 245] on div "БМЗ, ЛСТК" at bounding box center [308, 245] width 265 height 43
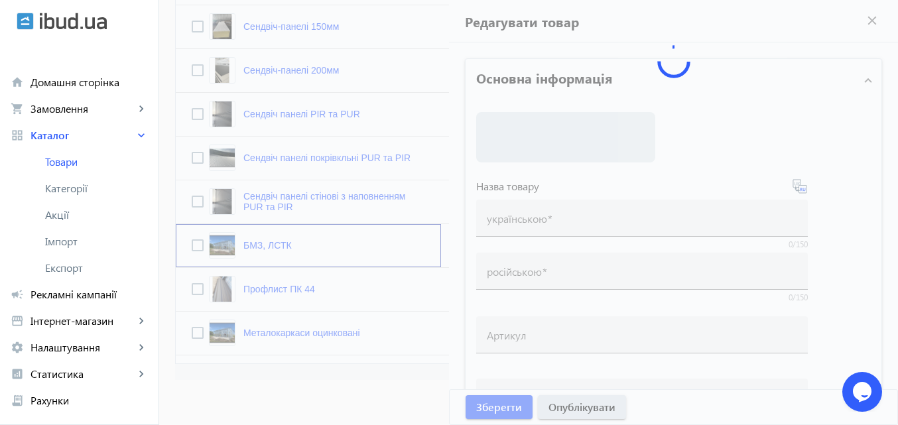
type input "БМЗ, ЛСТК"
checkbox input "true"
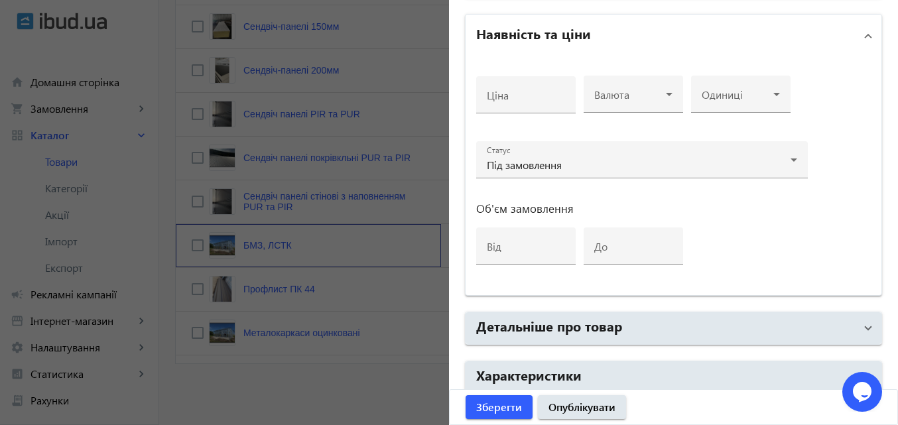
scroll to position [682, 0]
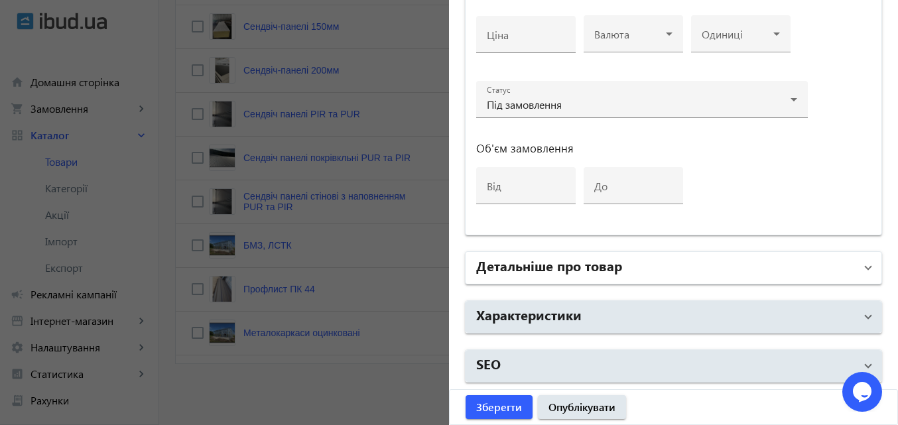
click at [865, 264] on span at bounding box center [867, 268] width 5 height 15
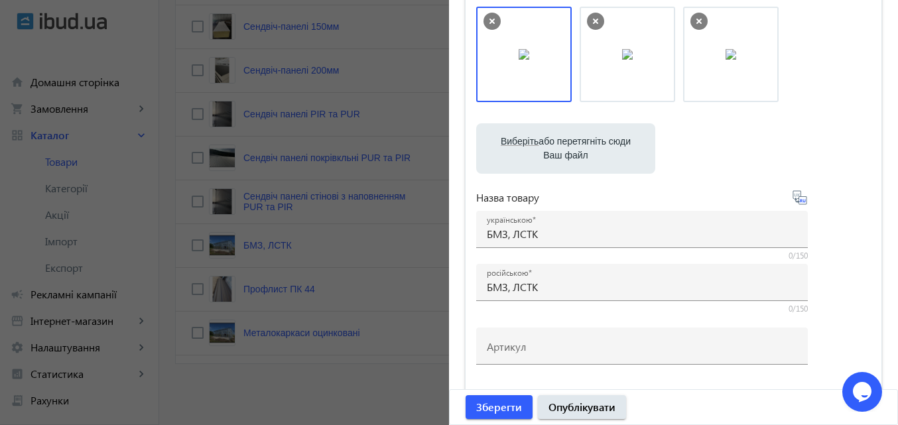
scroll to position [0, 0]
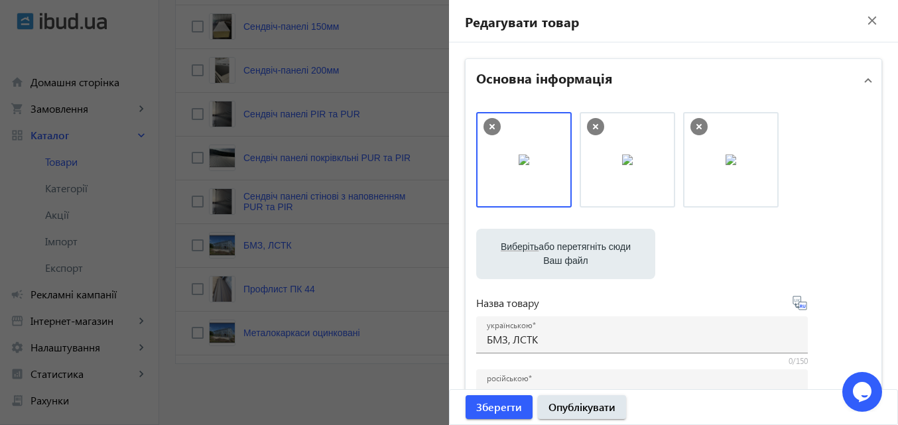
click at [865, 25] on mat-icon "close" at bounding box center [872, 21] width 20 height 20
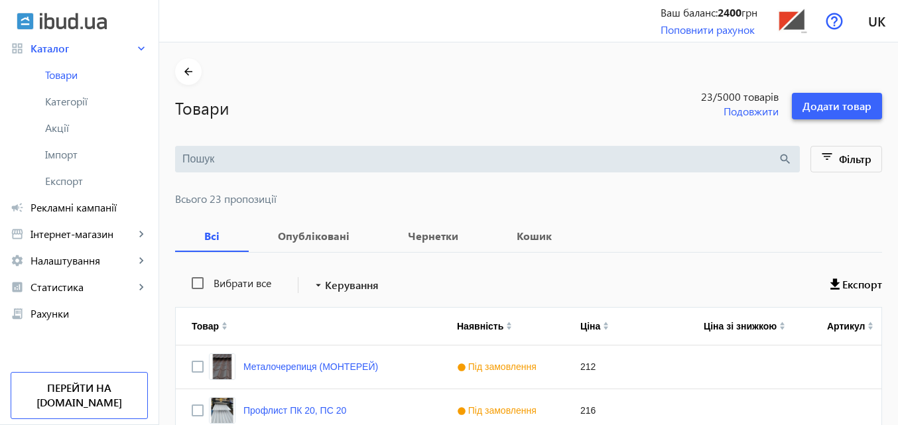
click at [854, 116] on span at bounding box center [837, 106] width 90 height 32
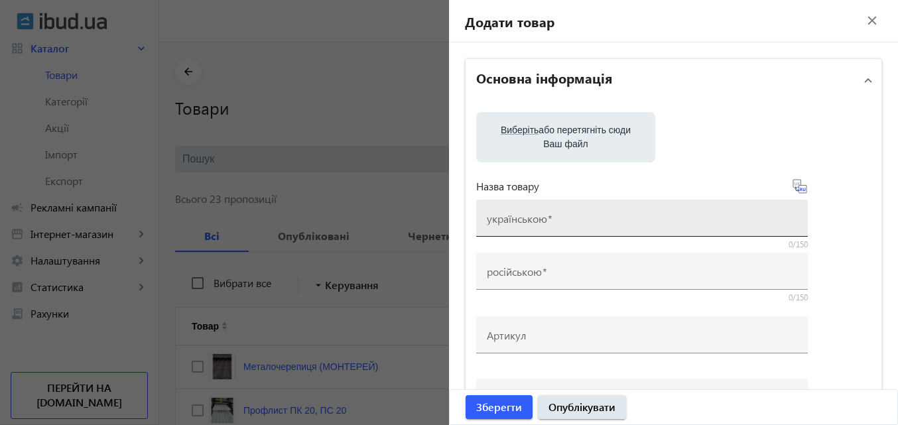
click at [550, 212] on div "українською" at bounding box center [642, 218] width 310 height 37
paste input "Фасадні підконструкції"
type input "Фасадні підконструкції"
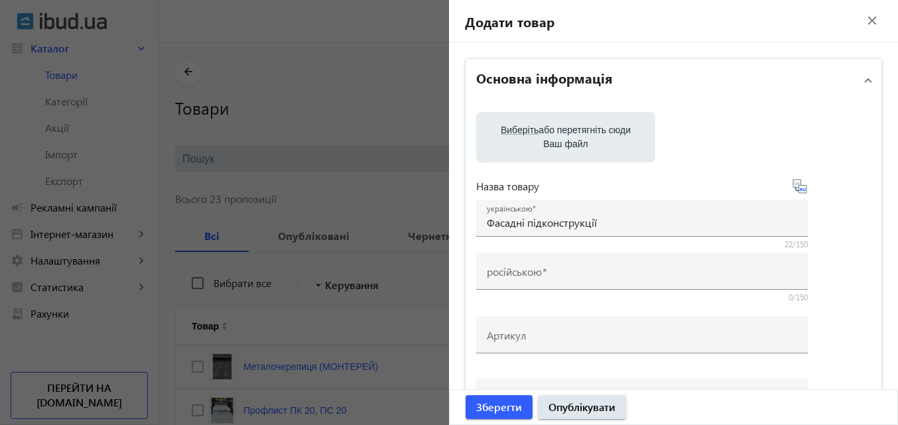
click at [793, 186] on icon at bounding box center [800, 186] width 16 height 16
type input "Фасадные подконструкции"
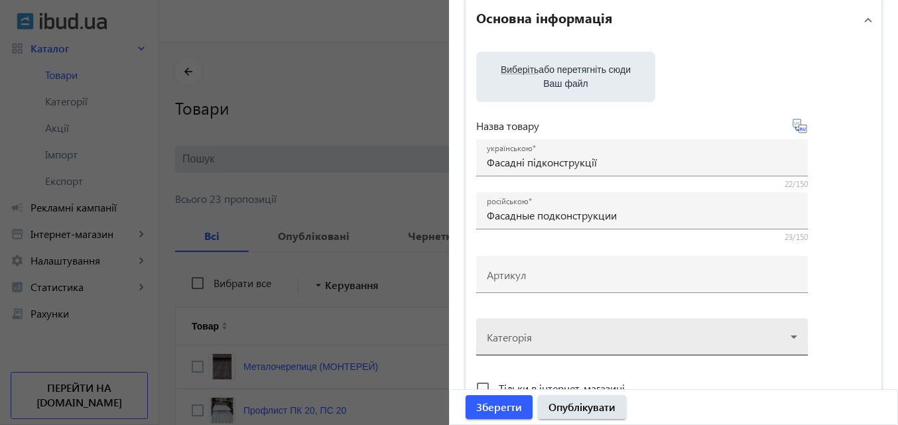
scroll to position [265, 0]
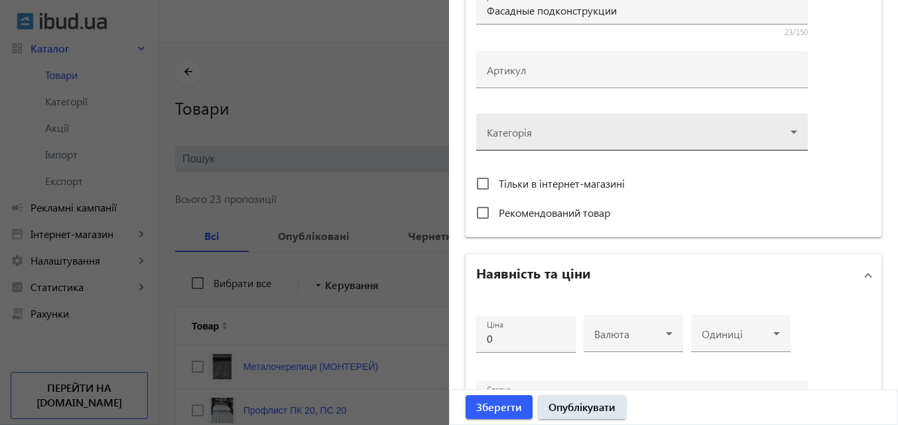
click at [788, 134] on div at bounding box center [642, 127] width 310 height 48
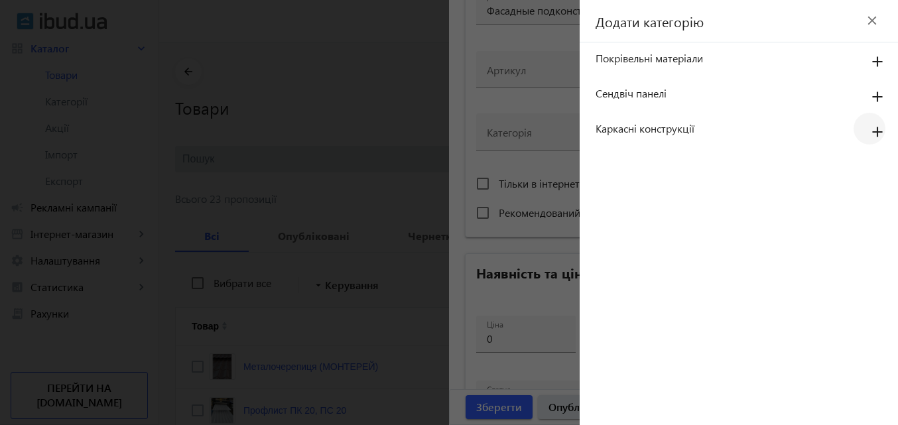
click at [878, 127] on mat-icon "add" at bounding box center [877, 133] width 32 height 24
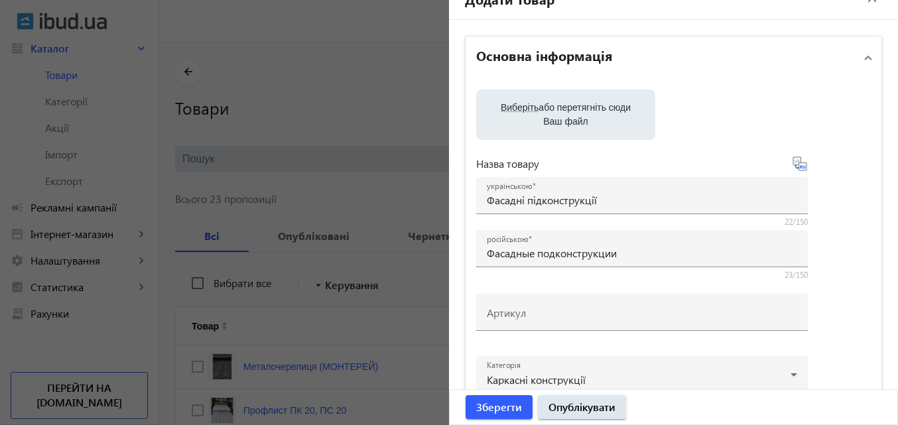
scroll to position [0, 0]
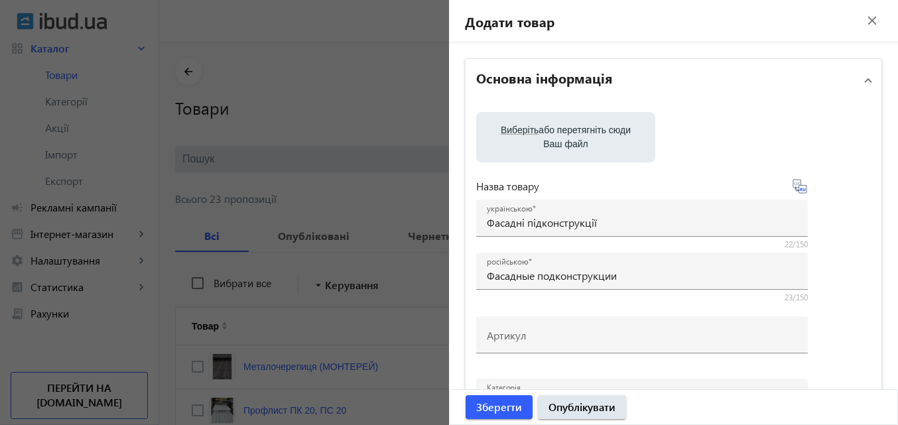
click at [603, 138] on label "Виберіть або перетягніть сюди Ваш файл" at bounding box center [566, 137] width 158 height 37
click at [603, 138] on input "Виберіть або перетягніть сюди Ваш файл" at bounding box center [566, 139] width 158 height 16
type input "C:\fakepath\photo_5215465563508307262_y.jpg"
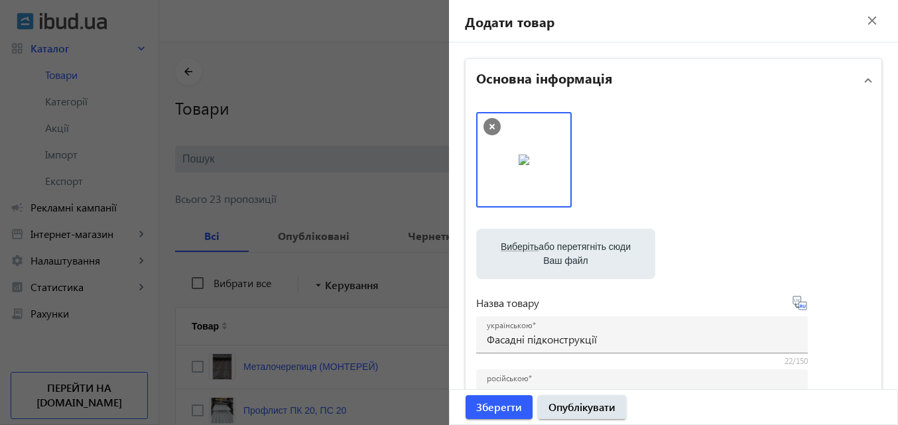
click at [537, 252] on label "Виберіть або перетягніть сюди Ваш файл" at bounding box center [566, 253] width 158 height 37
click at [537, 252] on input "Виберіть або перетягніть сюди Ваш файл" at bounding box center [566, 255] width 158 height 16
type input "C:\fakepath\photo_5212939461313296966_w.jpg"
click at [531, 250] on span "Виберіть" at bounding box center [520, 246] width 38 height 11
click at [531, 250] on input "Виберіть або перетягніть сюди Ваш файл" at bounding box center [566, 255] width 158 height 16
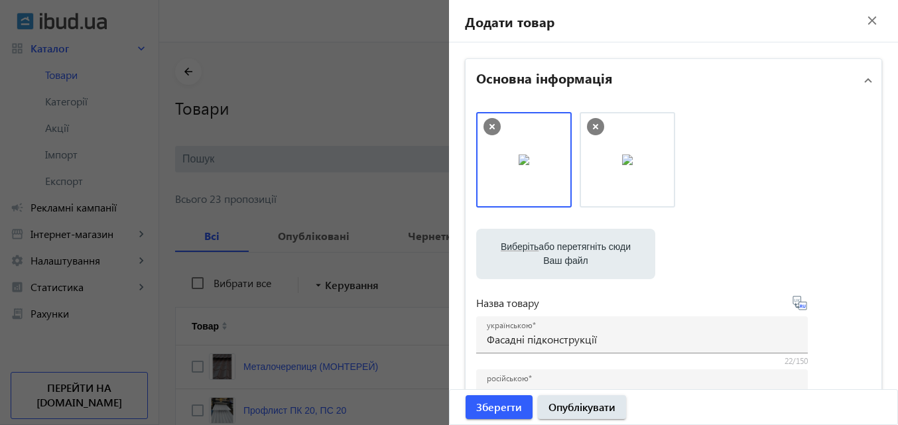
type input "C:\fakepath\photo_5212939461313296969_w.jpg"
click at [557, 253] on label "Виберіть або перетягніть сюди Ваш файл" at bounding box center [566, 253] width 158 height 37
click at [557, 253] on input "Виберіть або перетягніть сюди Ваш файл" at bounding box center [566, 255] width 158 height 16
type input "C:\fakepath\photo_5212939461313296974_y.jpg"
click at [550, 247] on label "Виберіть або перетягніть сюди Ваш файл" at bounding box center [566, 253] width 158 height 37
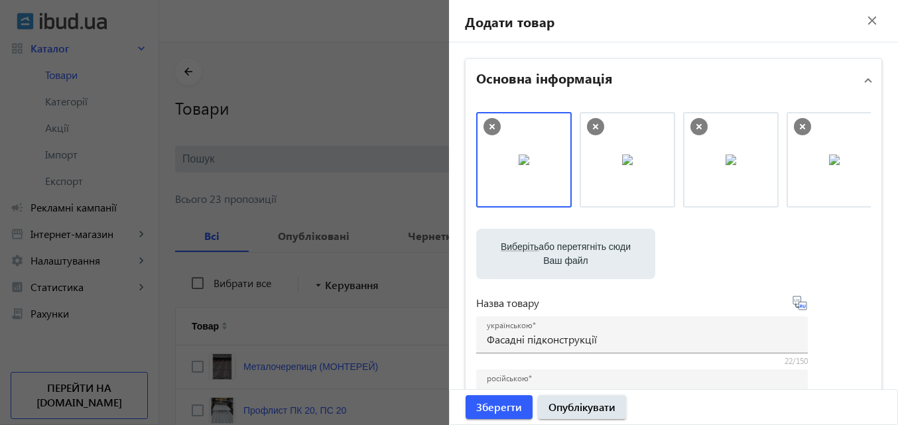
click at [550, 247] on input "Виберіть або перетягніть сюди Ваш файл" at bounding box center [566, 255] width 158 height 16
type input "C:\fakepath\photo_5215597397529457571_y.jpg"
click at [524, 257] on label "Виберіть або перетягніть сюди Ваш файл" at bounding box center [566, 253] width 158 height 37
click at [524, 257] on input "Виберіть або перетягніть сюди Ваш файл" at bounding box center [566, 255] width 158 height 16
type input "C:\fakepath\photo_5215597397529457573_y.jpg"
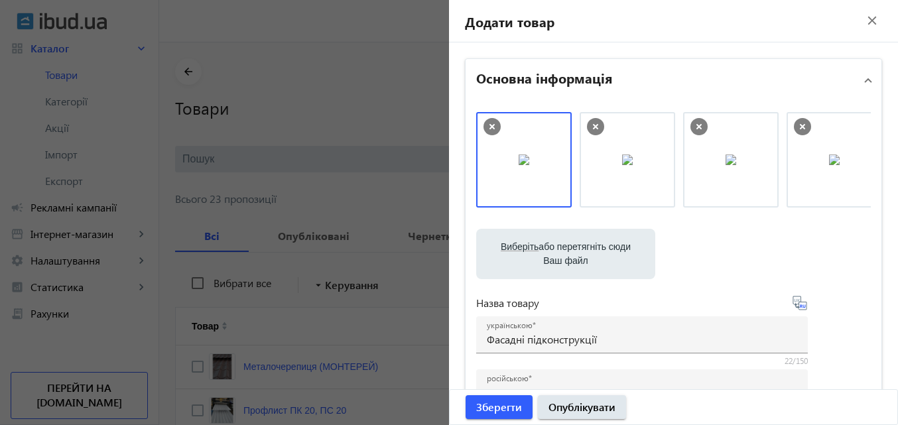
click at [534, 251] on label "Виберіть або перетягніть сюди Ваш файл" at bounding box center [566, 253] width 158 height 37
click at [534, 251] on input "Виберіть або перетягніть сюди Ваш файл" at bounding box center [566, 255] width 158 height 16
type input "C:\fakepath\photo_5215597397529457575_y.jpg"
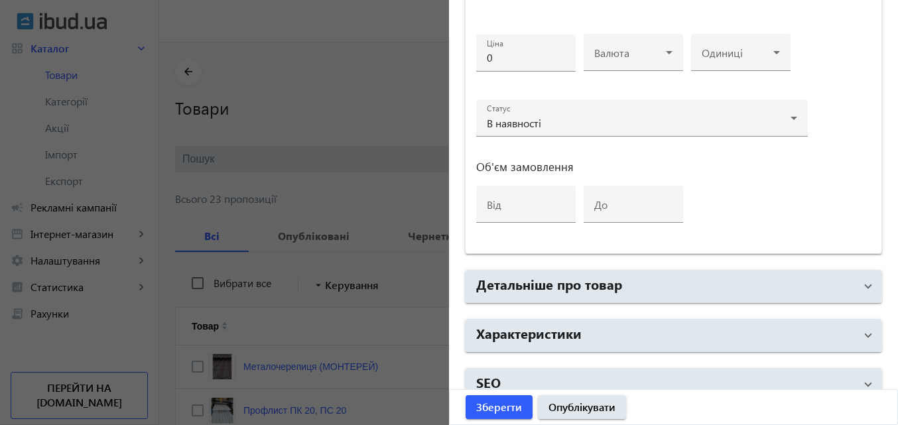
scroll to position [682, 0]
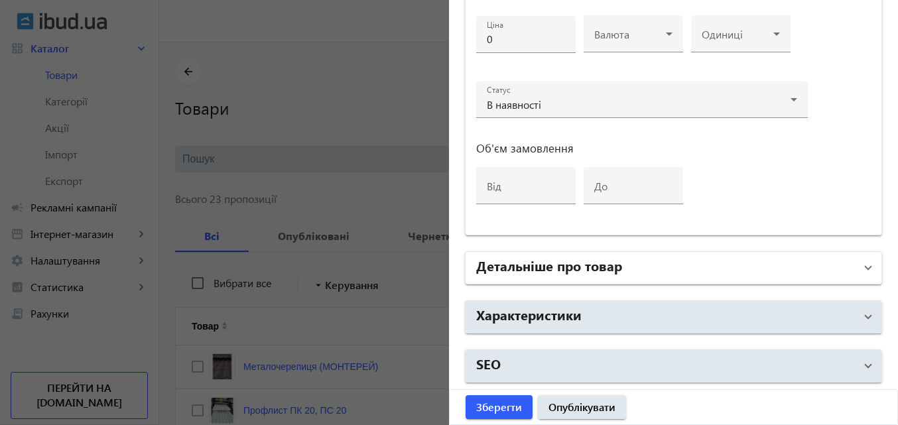
click at [711, 263] on mat-panel-title "Детальніше про товар" at bounding box center [665, 268] width 379 height 24
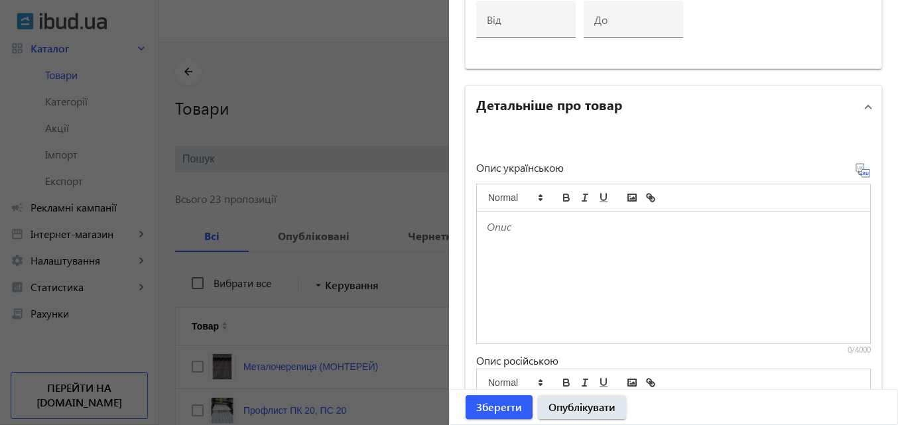
scroll to position [881, 0]
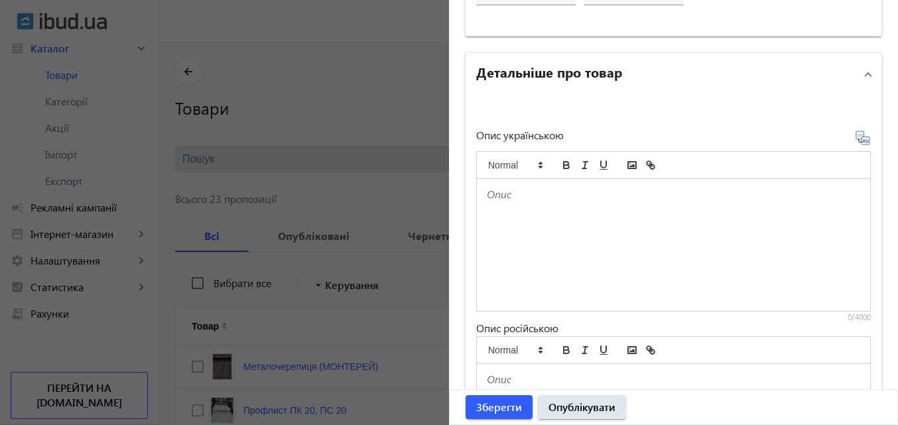
click at [536, 210] on div at bounding box center [673, 245] width 393 height 132
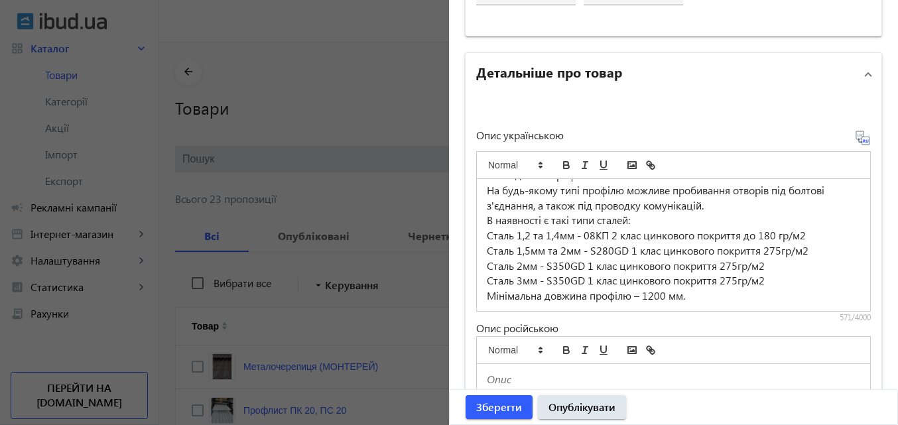
scroll to position [110, 0]
click at [859, 139] on icon at bounding box center [863, 138] width 16 height 16
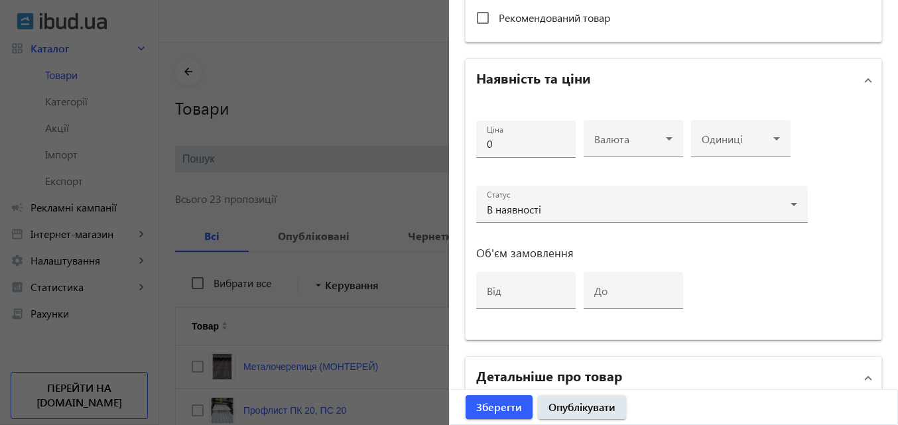
scroll to position [483, 0]
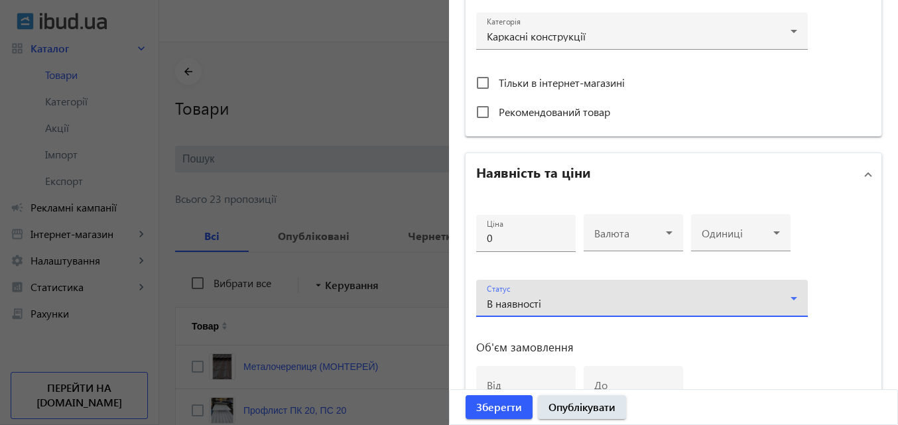
click at [794, 297] on icon at bounding box center [794, 298] width 16 height 16
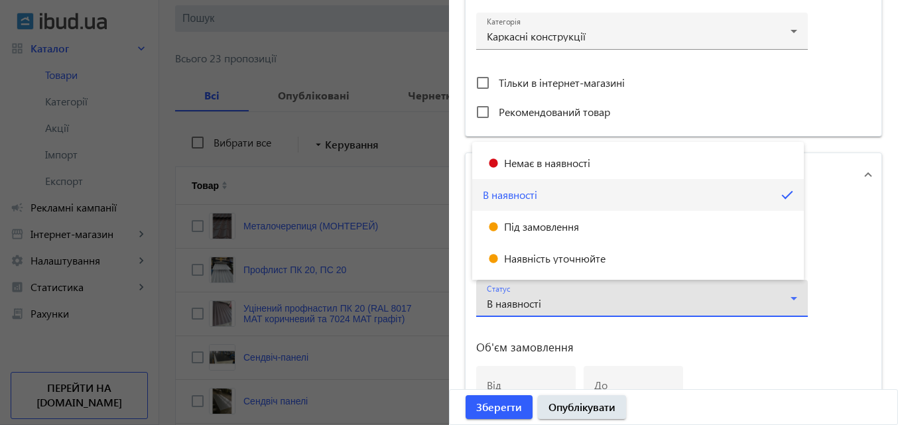
scroll to position [133, 0]
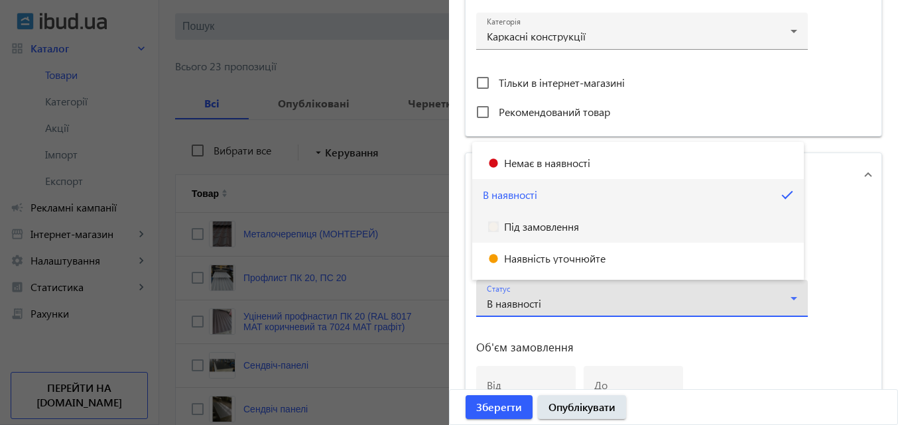
click at [558, 225] on span "Під замовлення" at bounding box center [541, 226] width 75 height 11
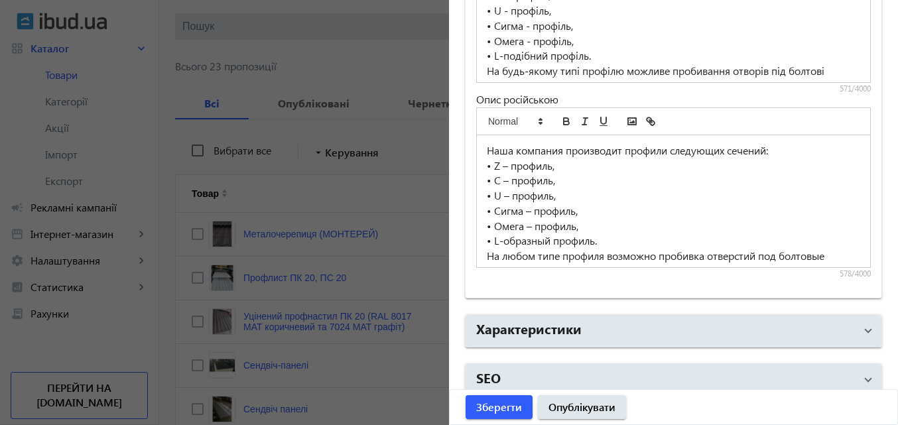
scroll to position [1123, 0]
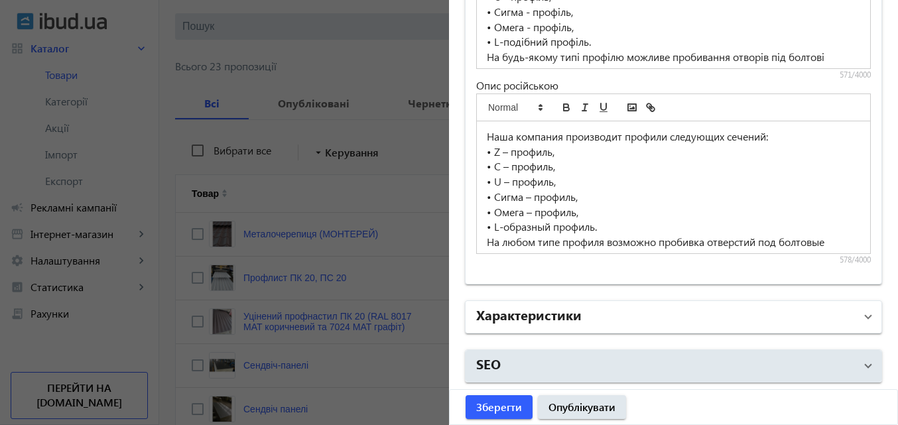
click at [865, 320] on span at bounding box center [867, 317] width 5 height 15
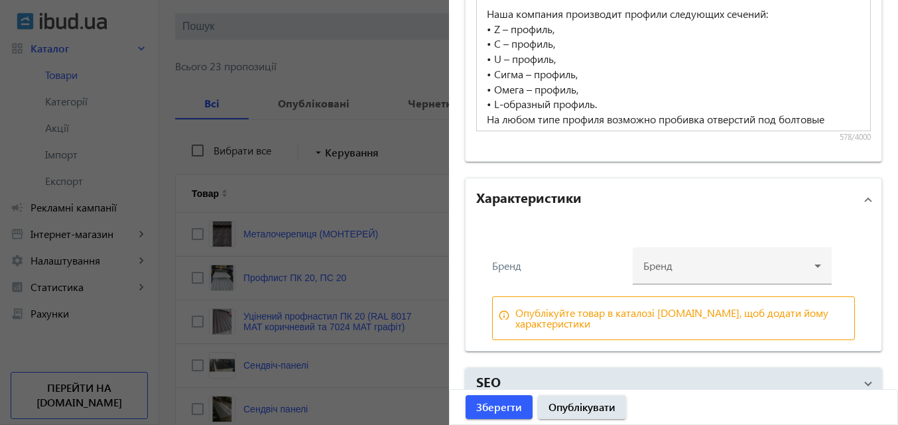
scroll to position [1264, 0]
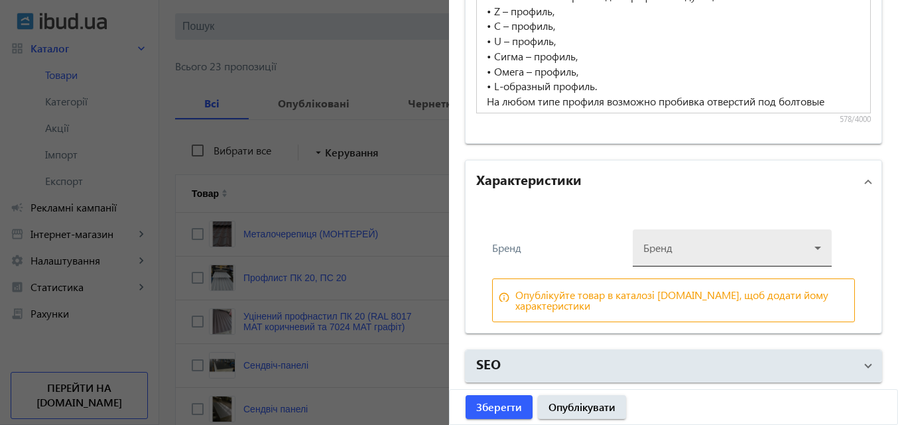
click at [815, 249] on div at bounding box center [732, 243] width 178 height 48
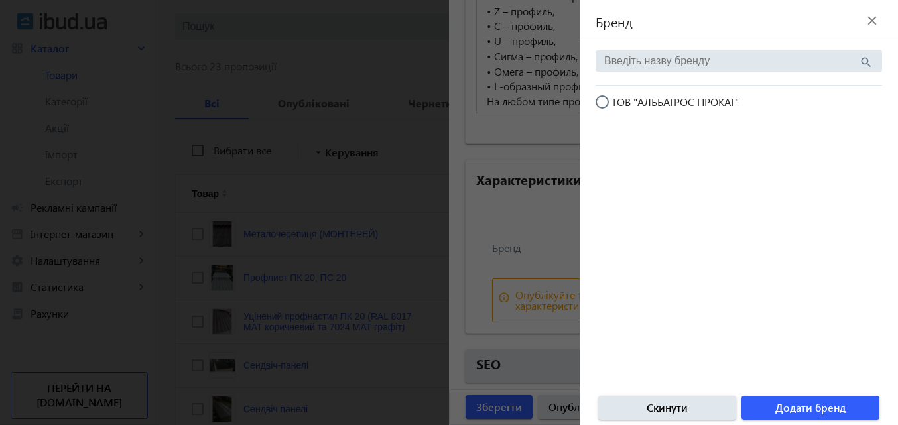
click at [604, 100] on input "ТОВ "АЛЬБАТРОС ПРОКАТ"" at bounding box center [608, 108] width 27 height 27
radio input "true"
click at [786, 410] on span "Додати бренд" at bounding box center [810, 407] width 70 height 15
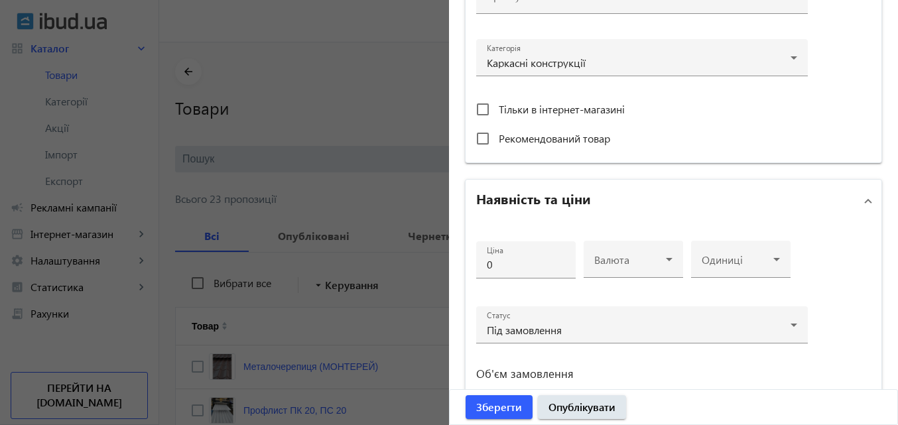
scroll to position [468, 0]
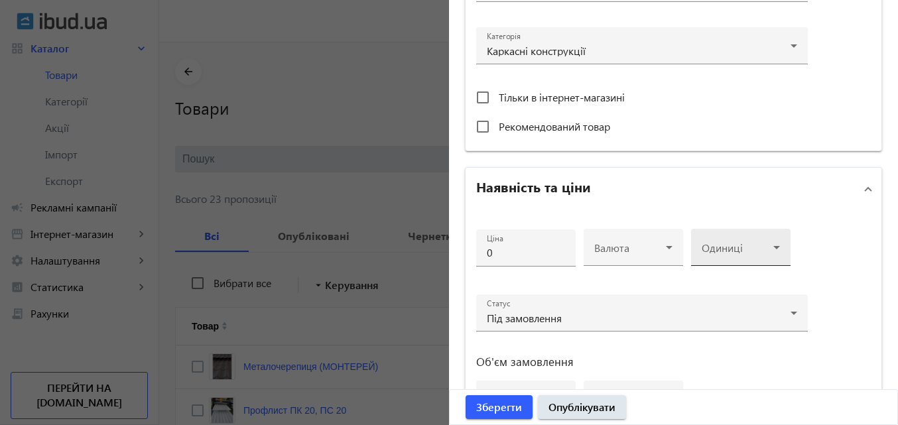
click at [775, 247] on icon at bounding box center [776, 247] width 16 height 16
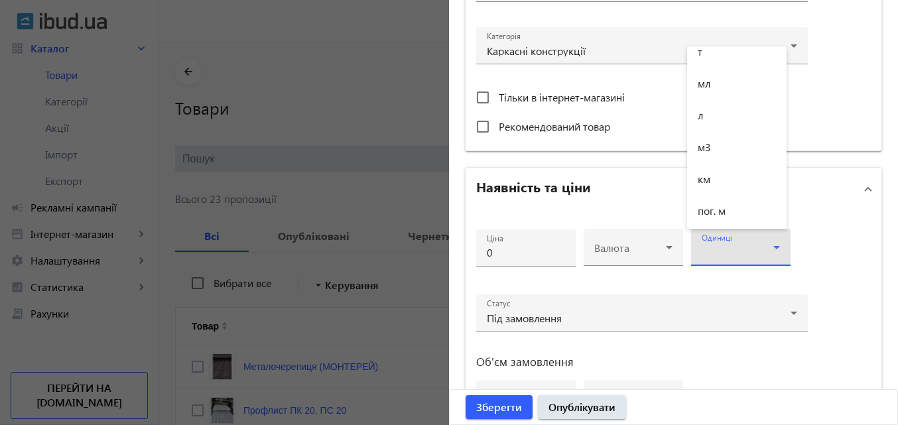
scroll to position [464, 0]
click at [714, 145] on span "пог. м" at bounding box center [712, 144] width 28 height 11
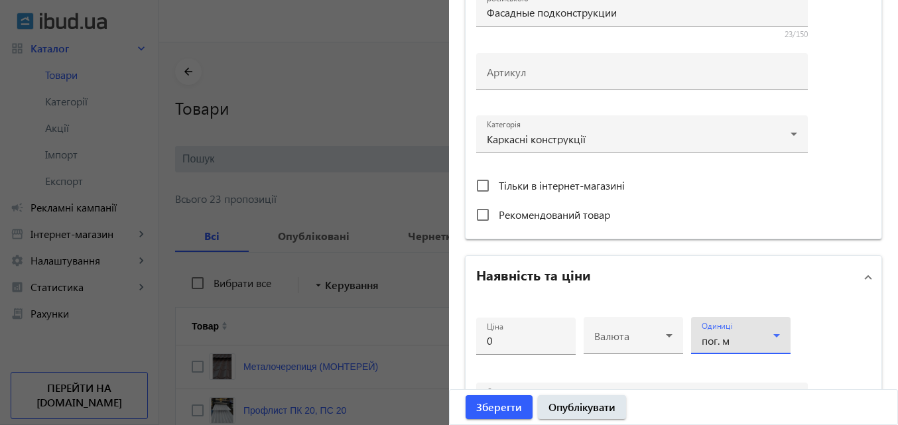
scroll to position [468, 0]
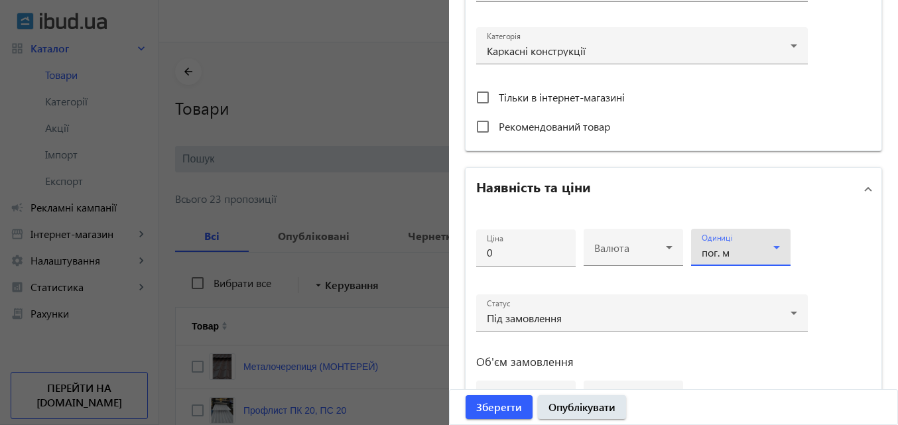
click at [775, 249] on icon at bounding box center [776, 247] width 16 height 16
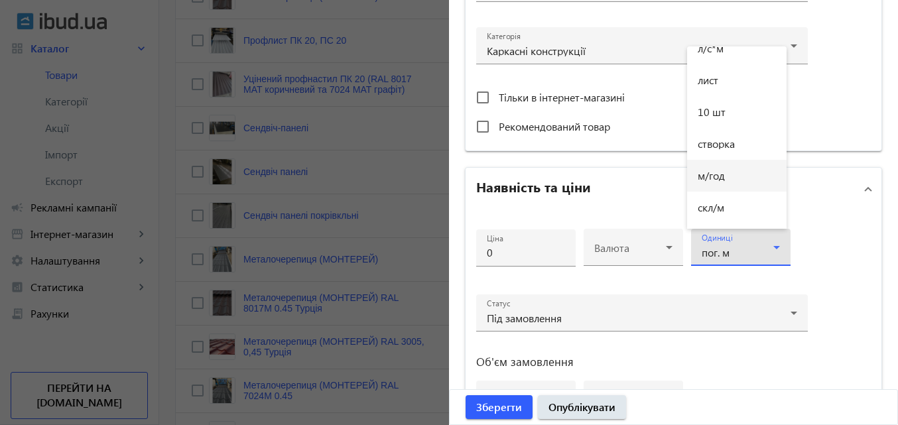
scroll to position [398, 0]
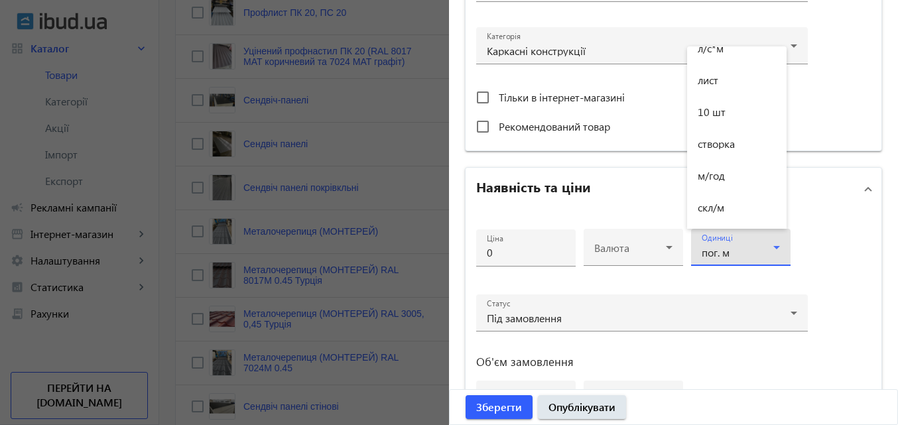
click at [794, 340] on div at bounding box center [449, 212] width 898 height 425
drag, startPoint x: 735, startPoint y: 253, endPoint x: 679, endPoint y: 253, distance: 55.7
click at [679, 253] on div "Ціна 0 Валюта Одиниці пог. м Статус Під замовлення Об'єм замовлення від до" at bounding box center [642, 329] width 332 height 217
click at [739, 256] on div "пог. м" at bounding box center [738, 252] width 72 height 11
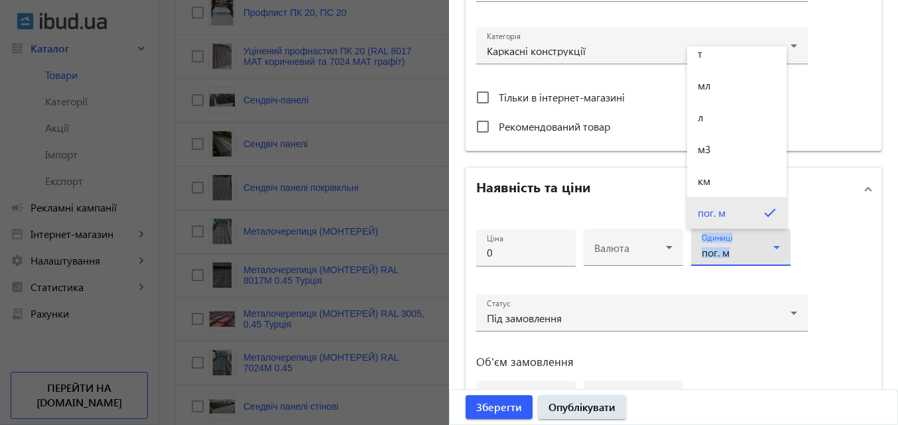
click at [764, 217] on mat-pseudo-checkbox at bounding box center [770, 213] width 12 height 12
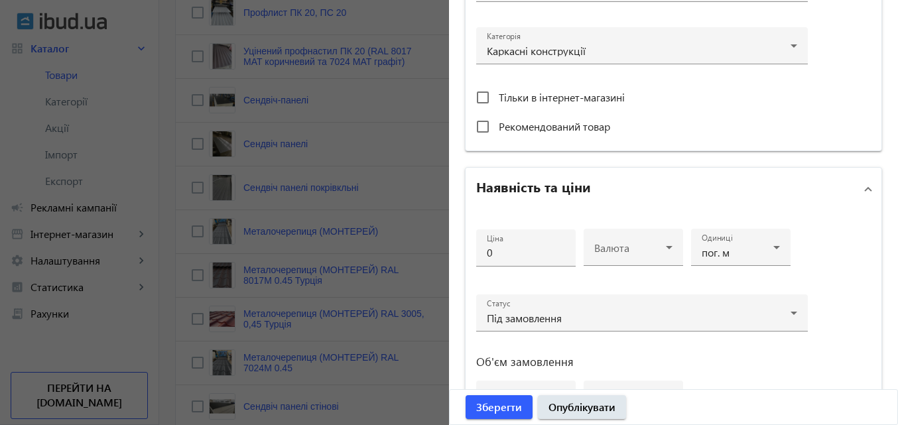
click at [819, 272] on div "Ціна 0 Валюта Одиниці пог. м Статус Під замовлення Об'єм замовлення від до" at bounding box center [673, 329] width 416 height 238
click at [771, 249] on icon at bounding box center [776, 247] width 16 height 16
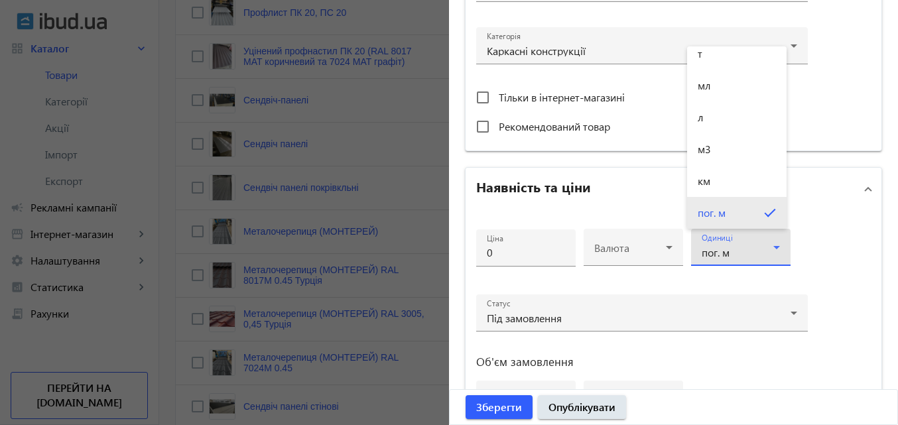
click at [764, 212] on mat-pseudo-checkbox at bounding box center [770, 213] width 12 height 12
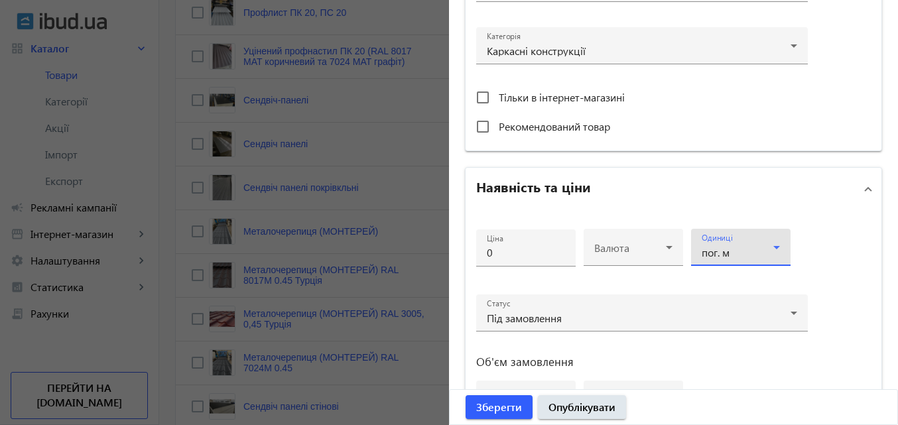
click at [774, 246] on icon at bounding box center [776, 247] width 7 height 3
click at [877, 326] on div at bounding box center [449, 212] width 898 height 425
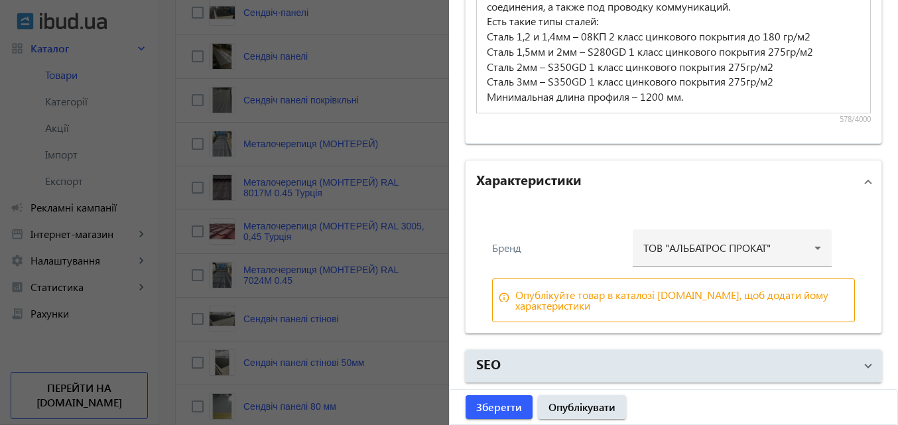
scroll to position [597, 0]
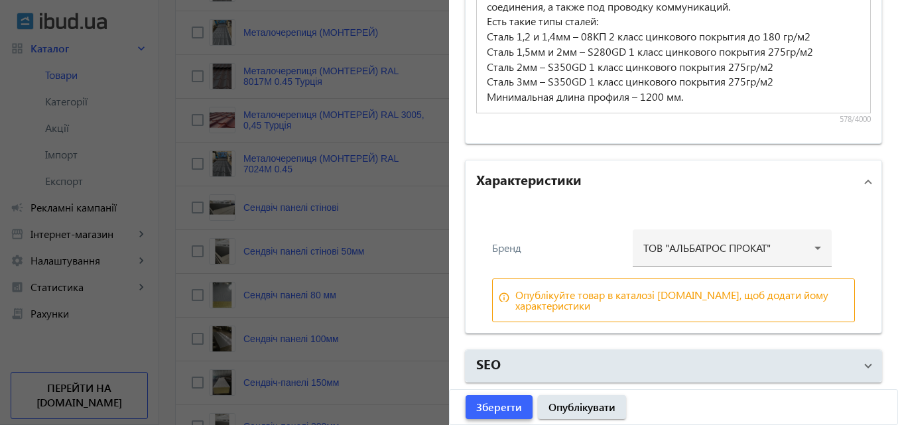
click at [493, 407] on span "Зберегти" at bounding box center [499, 407] width 46 height 15
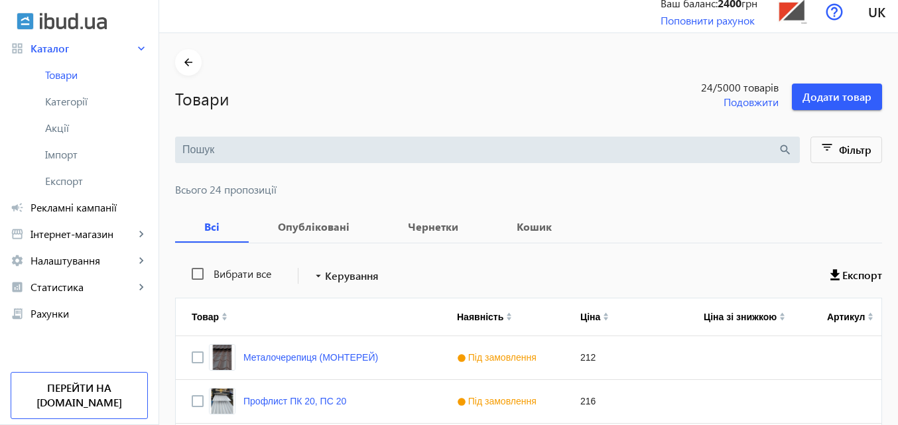
scroll to position [0, 0]
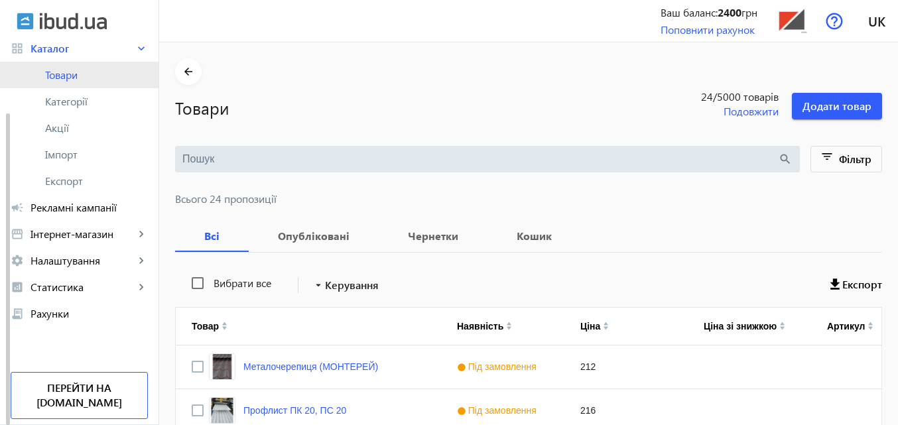
click at [66, 76] on span "Товари" at bounding box center [96, 74] width 103 height 13
click at [70, 42] on span "Каталог" at bounding box center [83, 48] width 104 height 13
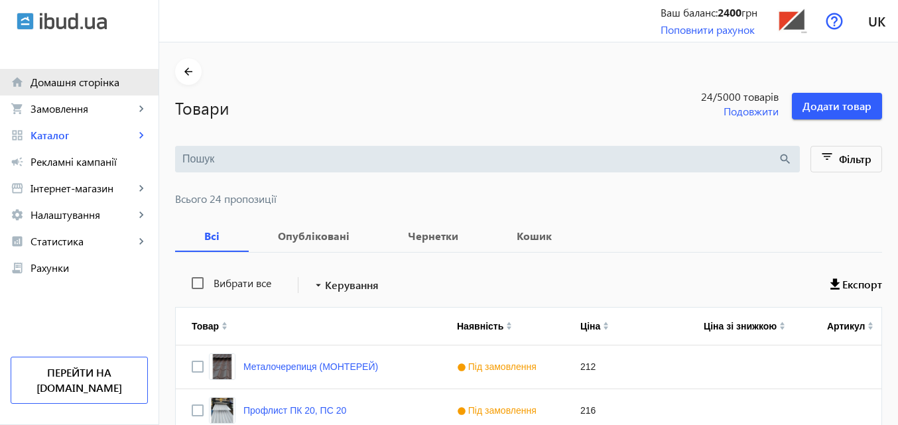
click at [66, 89] on link "home Домашня сторінка" at bounding box center [79, 82] width 158 height 27
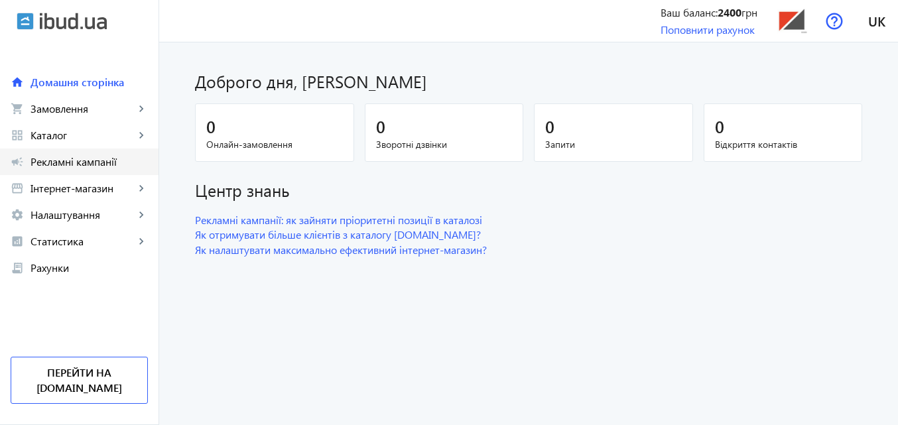
click at [65, 166] on span "Рекламні кампанії" at bounding box center [89, 161] width 117 height 13
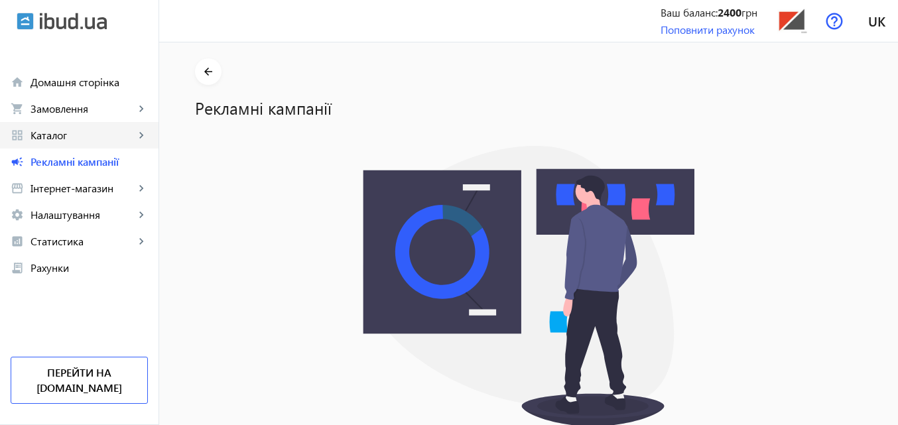
click at [60, 133] on span "Каталог" at bounding box center [83, 135] width 104 height 13
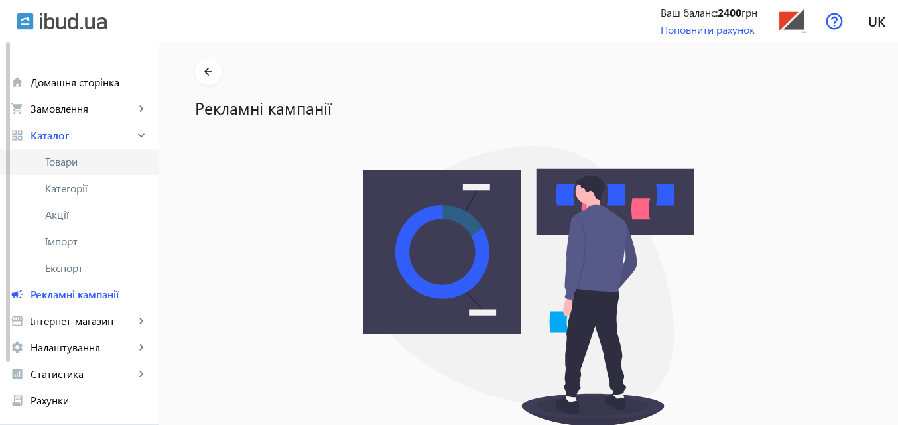
click at [62, 162] on span "Товари" at bounding box center [96, 161] width 103 height 13
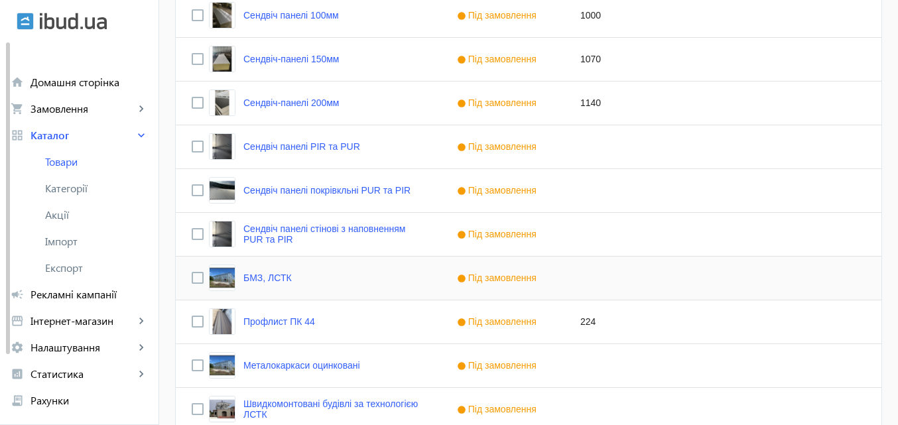
scroll to position [1040, 0]
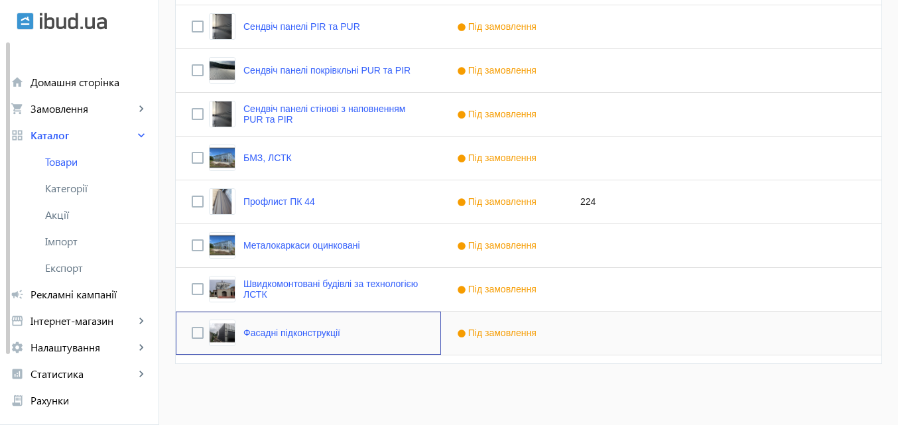
click at [320, 339] on div "Фасадні підконструкції" at bounding box center [274, 333] width 131 height 27
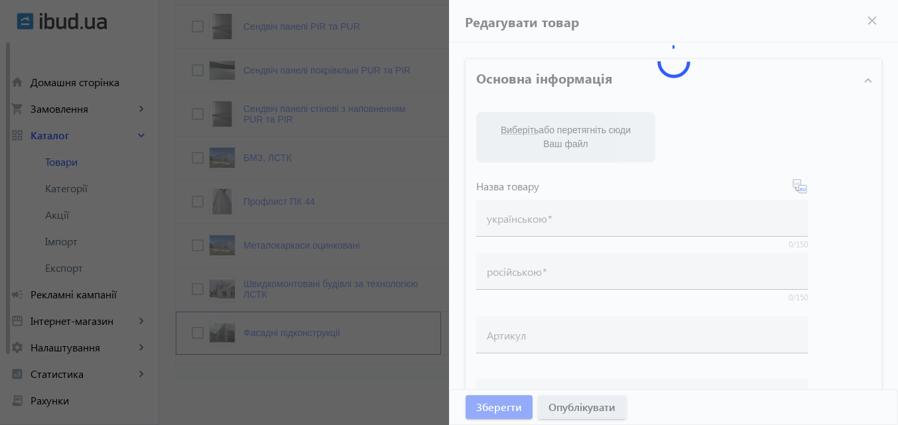
type input "Фасадні підконструкції"
type input "Фасадные подконструкции"
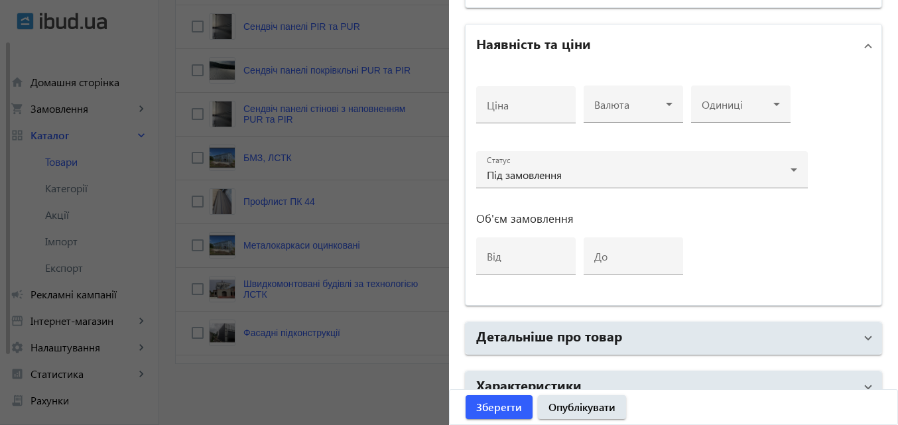
scroll to position [682, 0]
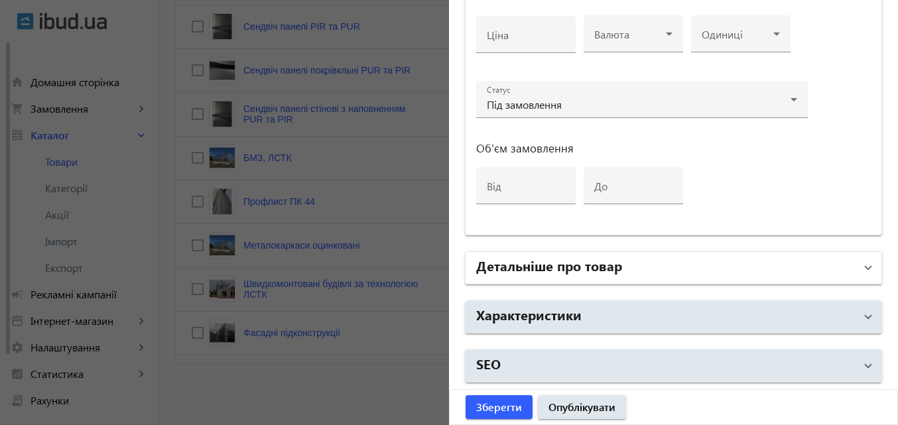
click at [865, 264] on span at bounding box center [867, 268] width 5 height 15
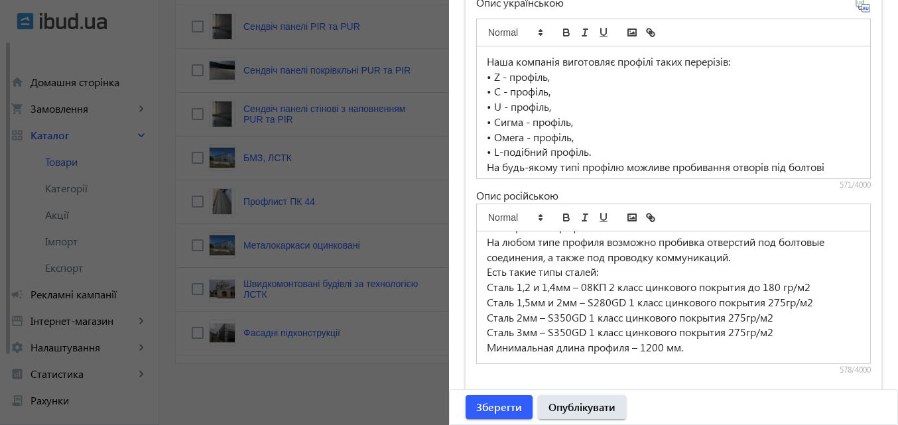
scroll to position [1123, 0]
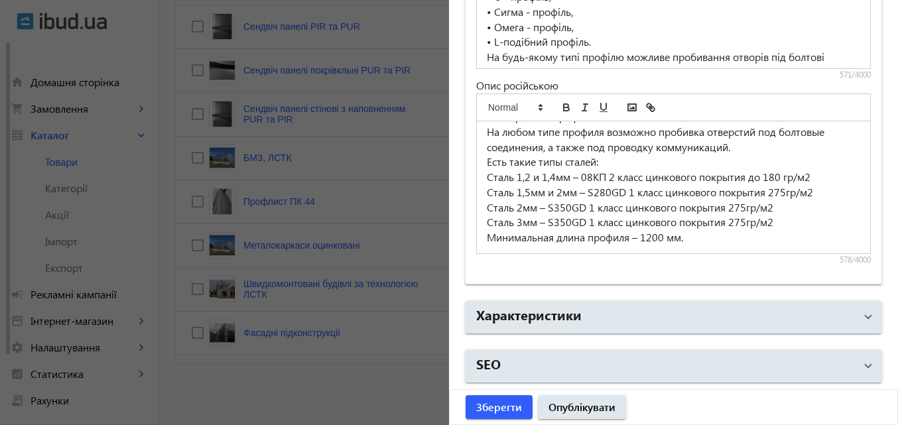
click at [295, 398] on div at bounding box center [449, 212] width 898 height 425
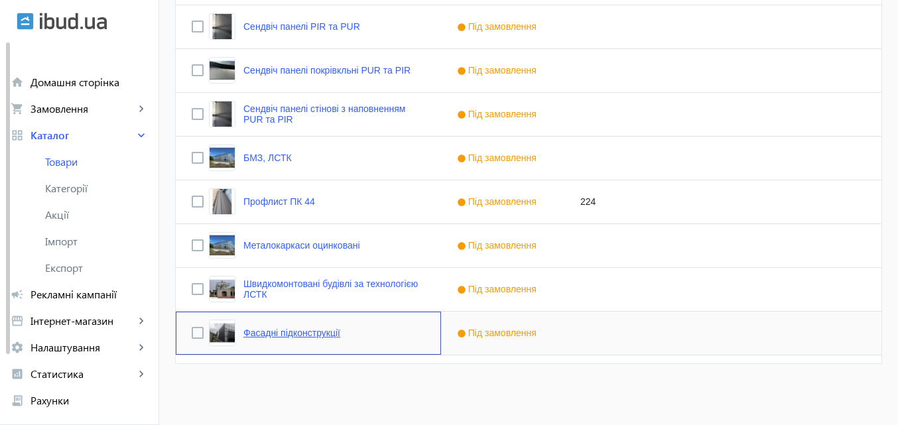
click at [313, 332] on link "Фасадні підконструкції" at bounding box center [291, 333] width 97 height 11
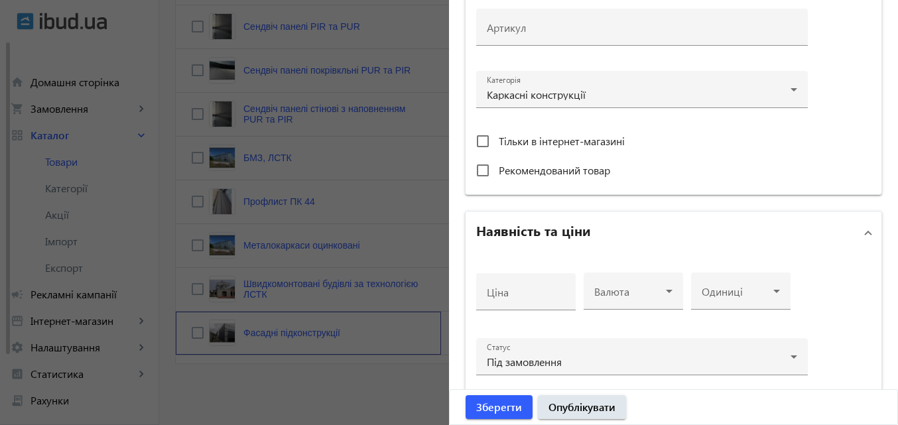
scroll to position [530, 0]
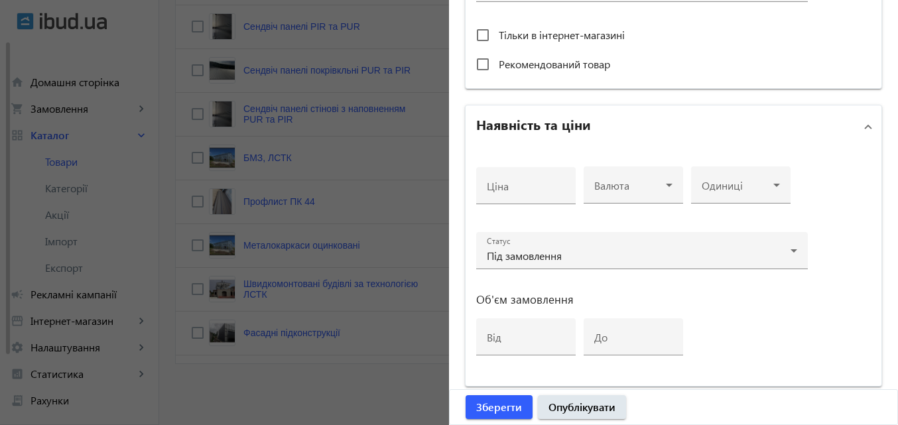
click at [389, 160] on div at bounding box center [449, 212] width 898 height 425
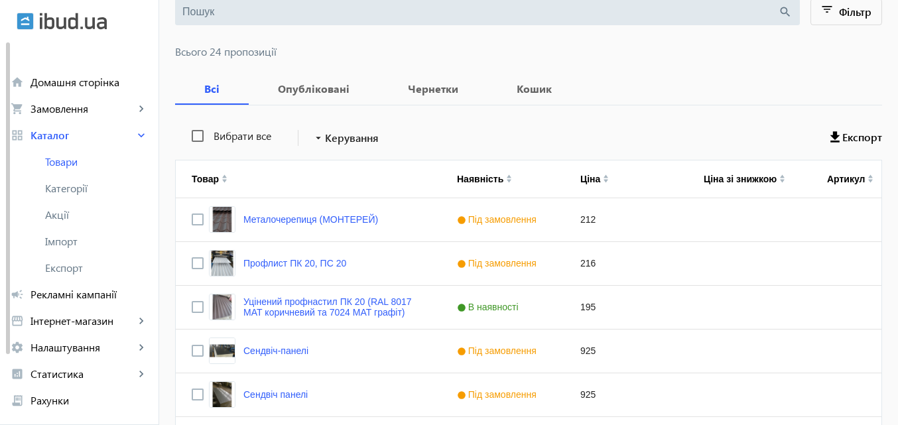
scroll to position [0, 0]
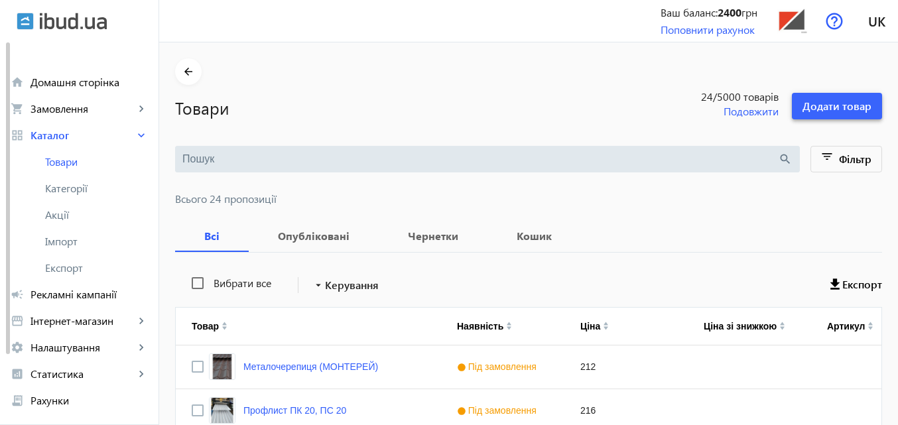
click at [837, 99] on span "Додати товар" at bounding box center [836, 106] width 69 height 15
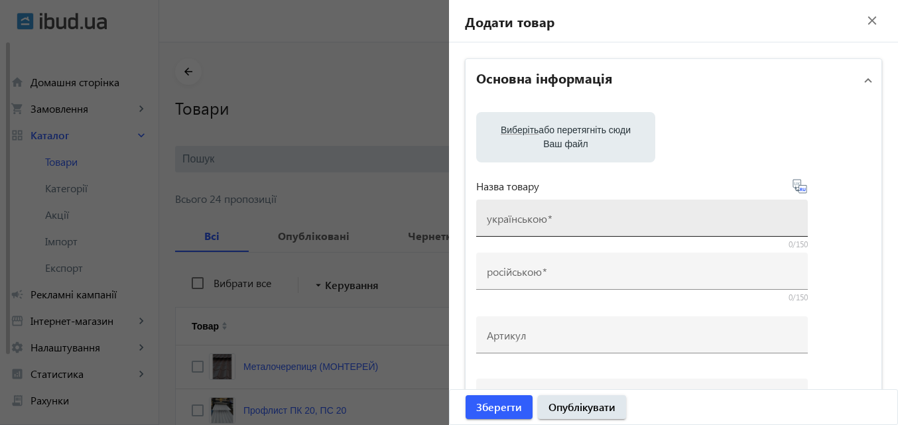
click at [517, 221] on mat-label "українською" at bounding box center [517, 219] width 60 height 14
click at [517, 221] on input "українською" at bounding box center [642, 222] width 310 height 14
paste input "• Омега - профиль"
click at [505, 220] on input "• Омега - профиль" at bounding box center [642, 222] width 310 height 14
type input "Омега - профиль"
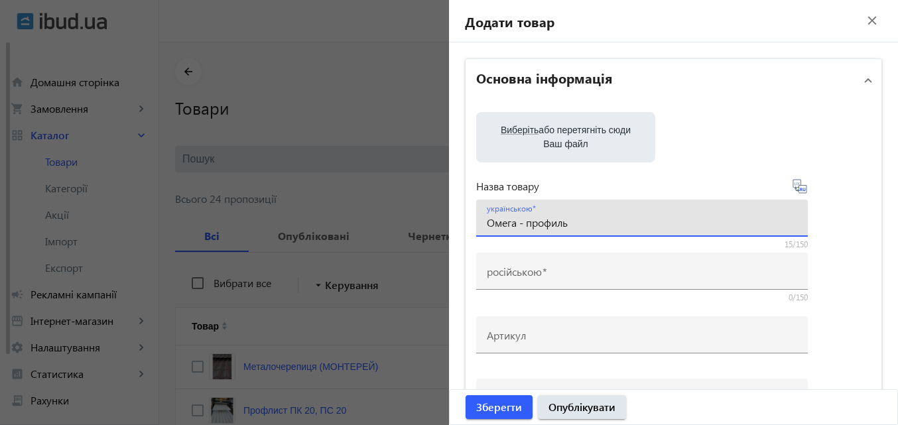
click at [800, 190] on icon at bounding box center [800, 186] width 16 height 16
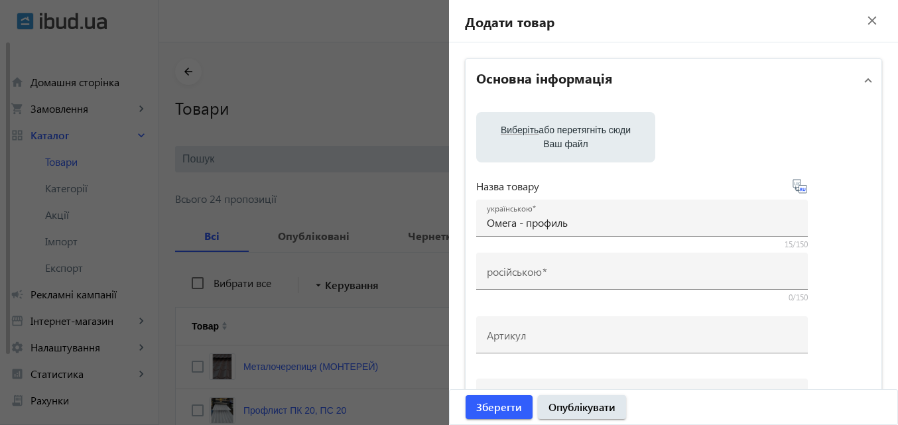
type input "Омега – профиль"
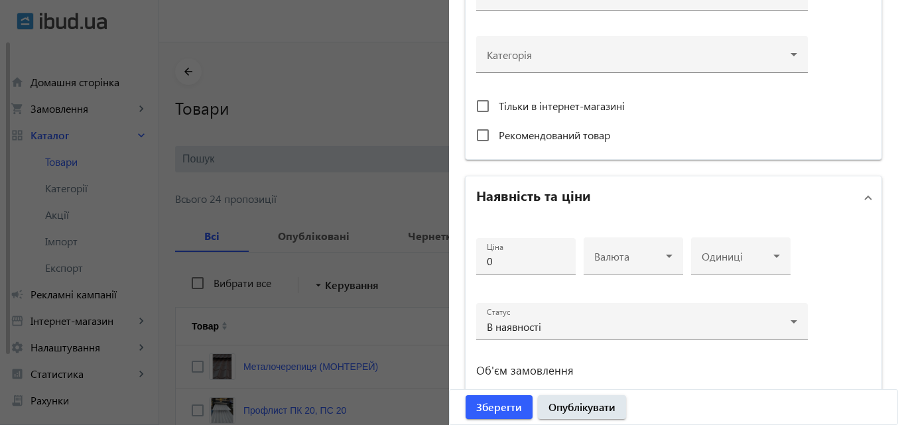
scroll to position [464, 0]
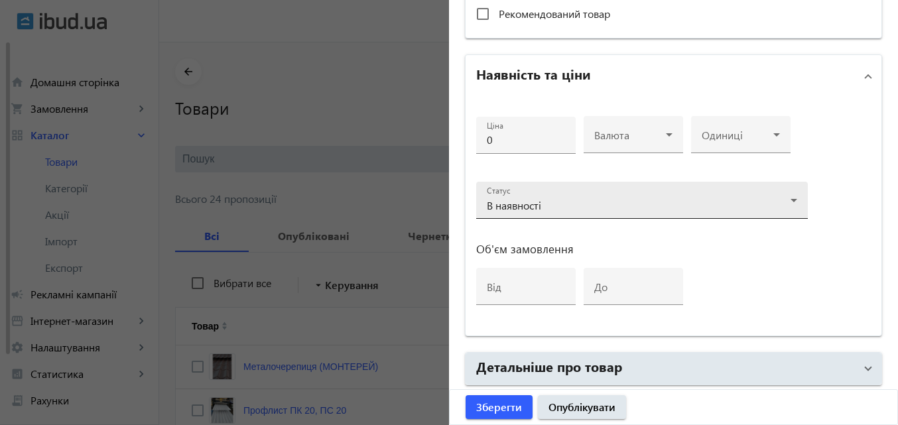
click at [786, 198] on icon at bounding box center [794, 200] width 16 height 16
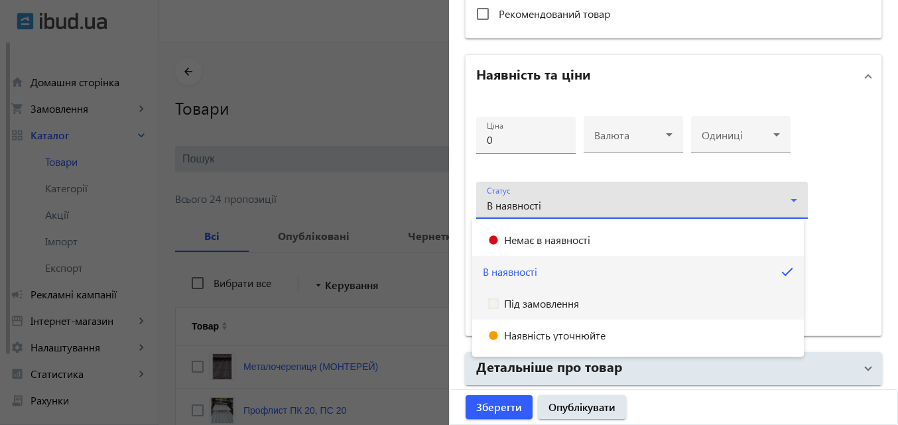
click at [544, 307] on span "Під замовлення" at bounding box center [541, 303] width 75 height 11
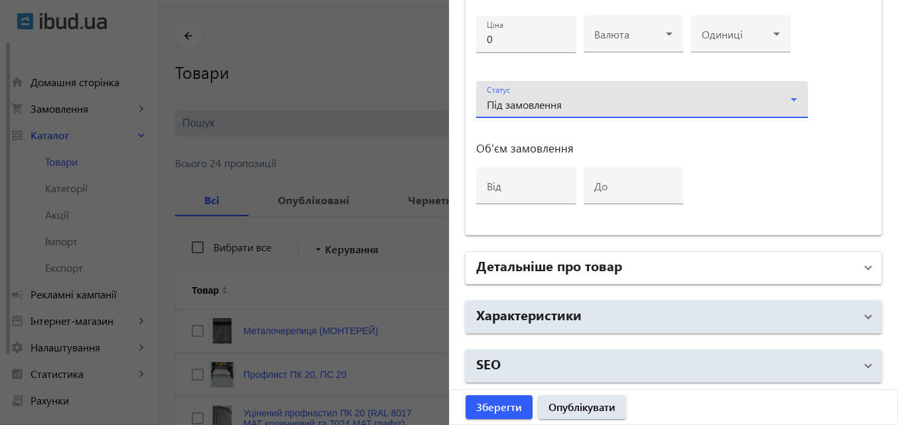
scroll to position [66, 0]
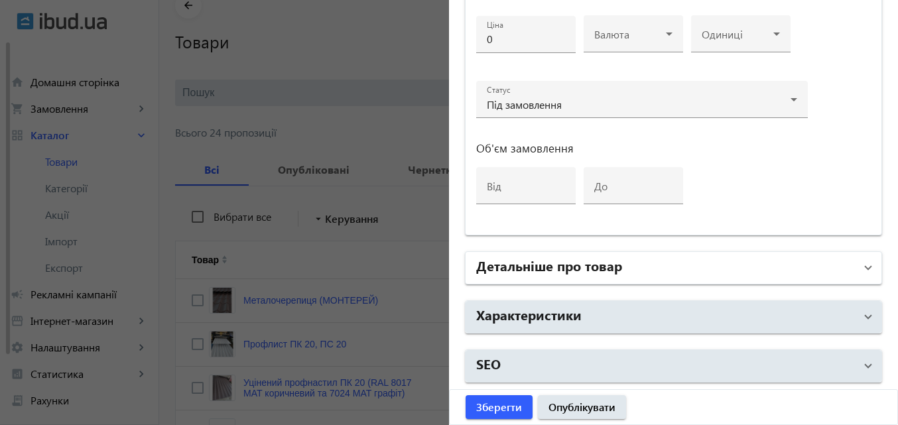
click at [643, 268] on mat-panel-title "Детальніше про товар" at bounding box center [665, 268] width 379 height 24
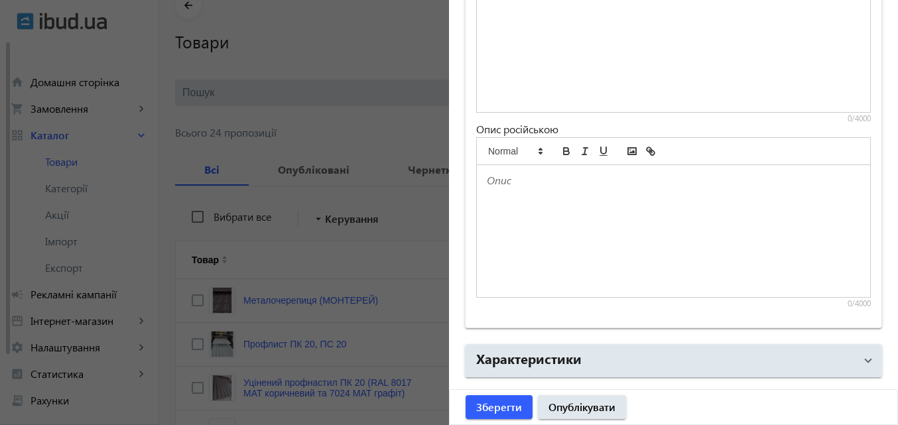
scroll to position [896, 0]
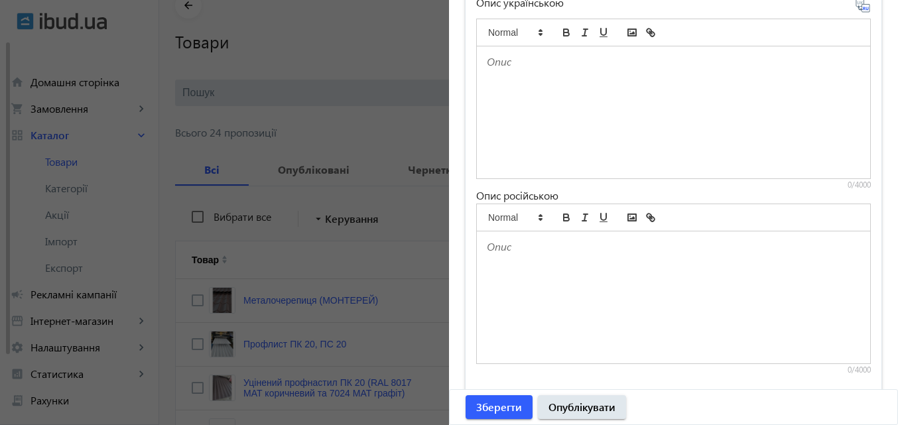
click at [556, 98] on div at bounding box center [673, 112] width 393 height 132
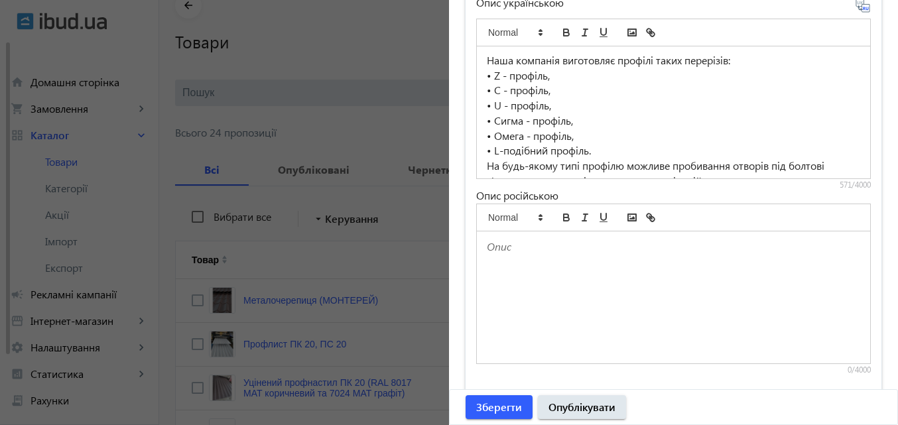
scroll to position [0, 0]
click at [592, 152] on p "• L-подібний профіль." at bounding box center [673, 152] width 373 height 15
click at [576, 119] on p "• Сигма - профіль," at bounding box center [673, 122] width 373 height 15
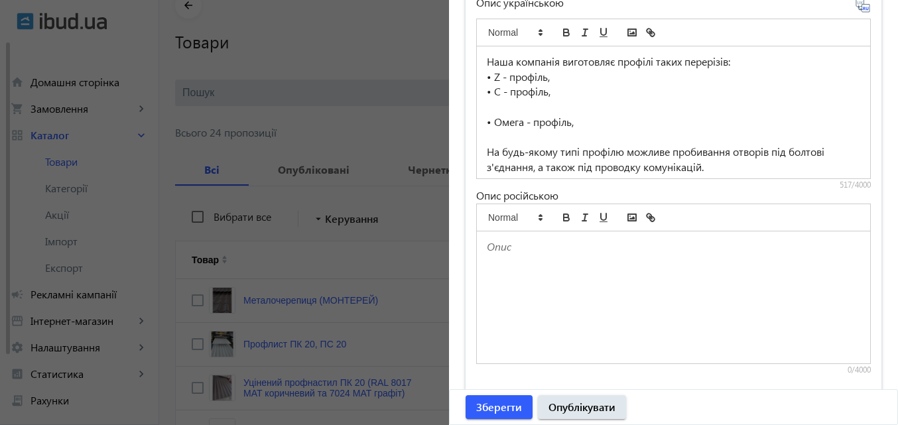
click at [553, 96] on p "• C - профіль," at bounding box center [673, 91] width 373 height 15
click at [568, 78] on p "• Z - профіль," at bounding box center [673, 77] width 373 height 15
click at [506, 113] on p at bounding box center [673, 106] width 373 height 15
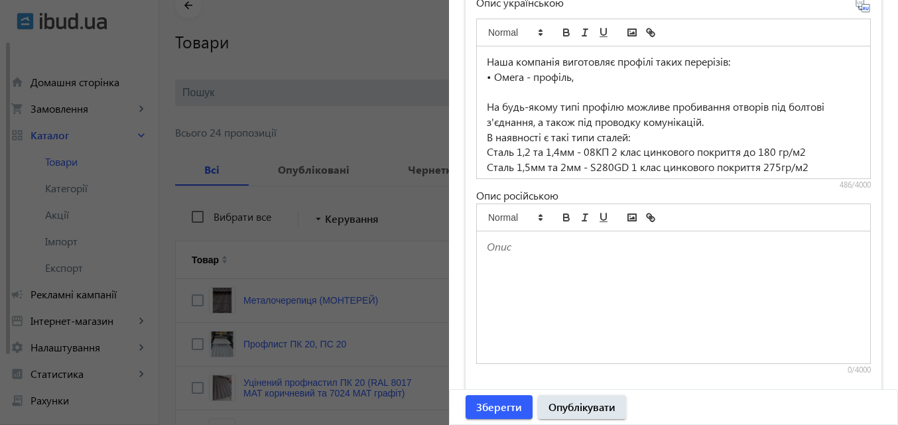
click at [503, 95] on p at bounding box center [673, 91] width 373 height 15
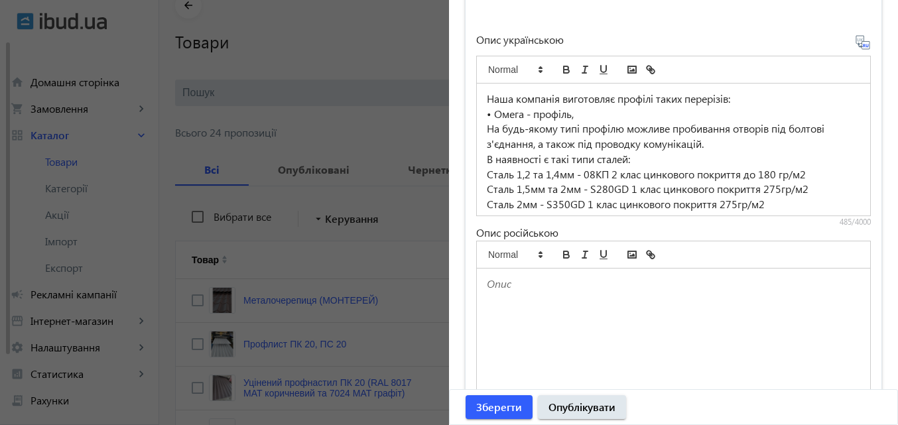
scroll to position [896, 0]
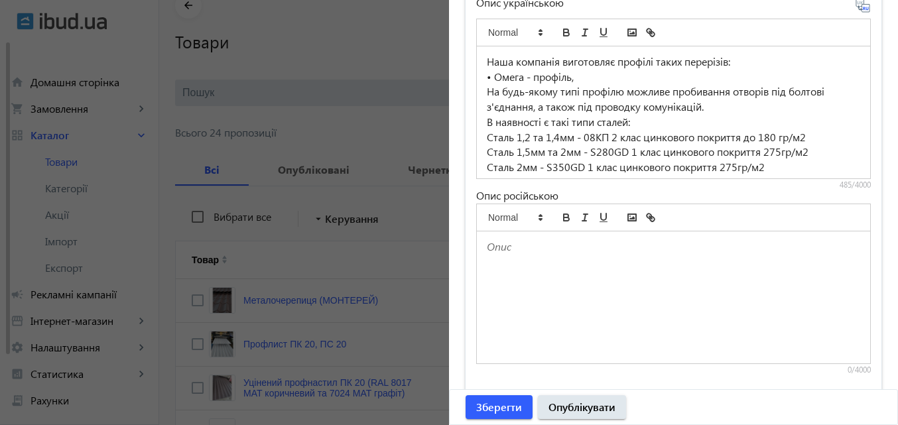
click at [866, 9] on icon at bounding box center [867, 8] width 3 height 3
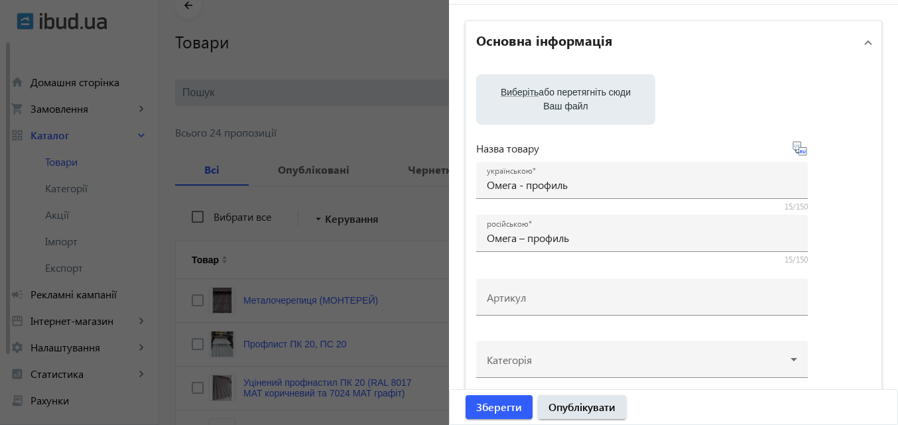
scroll to position [34, 0]
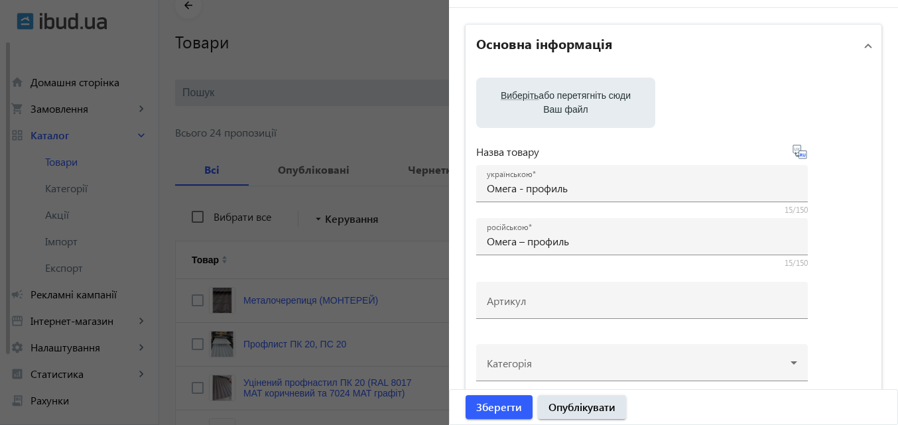
click at [556, 106] on label "Виберіть або перетягніть сюди Ваш файл" at bounding box center [566, 102] width 158 height 37
click at [556, 106] on input "Виберіть або перетягніть сюди Ваш файл" at bounding box center [566, 104] width 158 height 16
type input "C:\fakepath\photo_5212939461313296969_w.jpg"
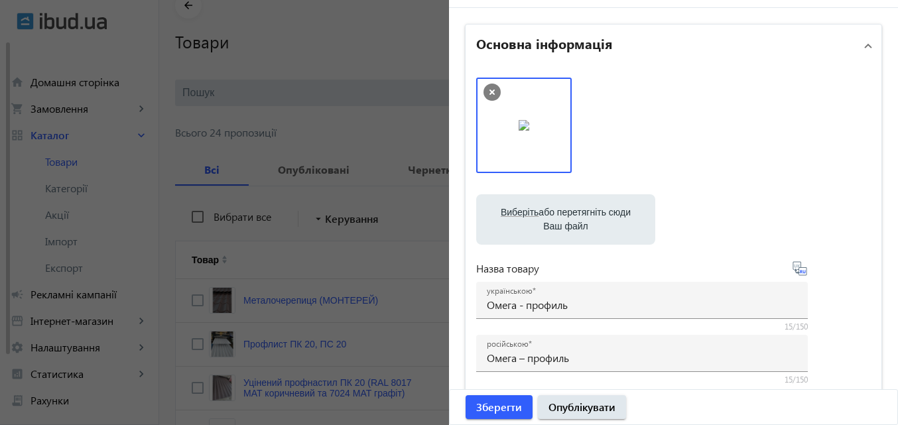
click at [558, 225] on label "Виберіть або перетягніть сюди Ваш файл" at bounding box center [566, 219] width 158 height 37
click at [558, 225] on input "Виберіть або перетягніть сюди Ваш файл" at bounding box center [566, 221] width 158 height 16
type input "C:\fakepath\photo_5212939461313296970_w.jpg"
click at [547, 222] on label "Виберіть або перетягніть сюди Ваш файл" at bounding box center [566, 219] width 158 height 37
click at [547, 222] on input "Виберіть або перетягніть сюди Ваш файл" at bounding box center [566, 221] width 158 height 16
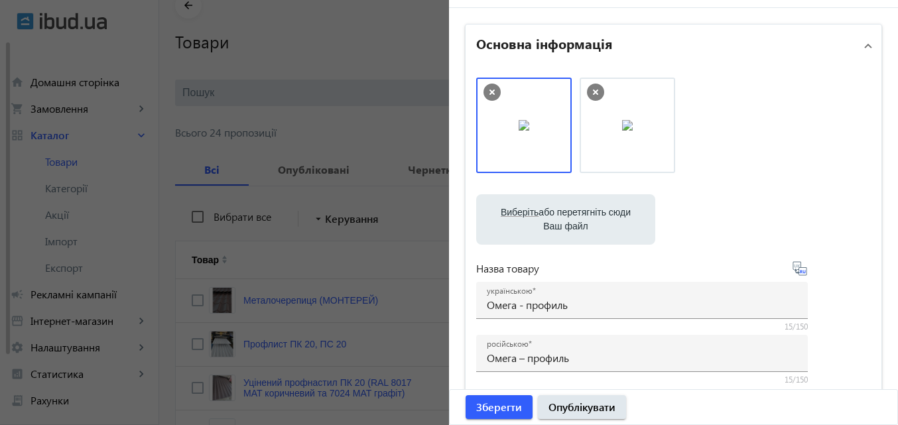
click at [587, 86] on icon at bounding box center [595, 92] width 17 height 17
click at [489, 93] on icon at bounding box center [491, 92] width 17 height 17
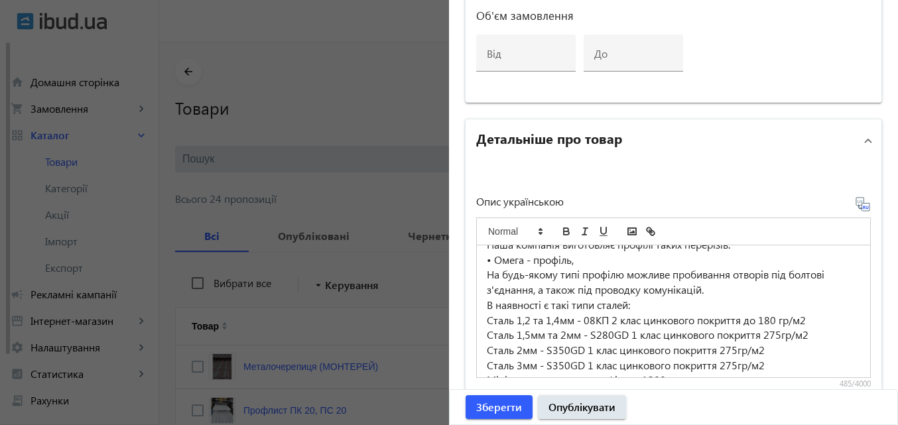
scroll to position [0, 0]
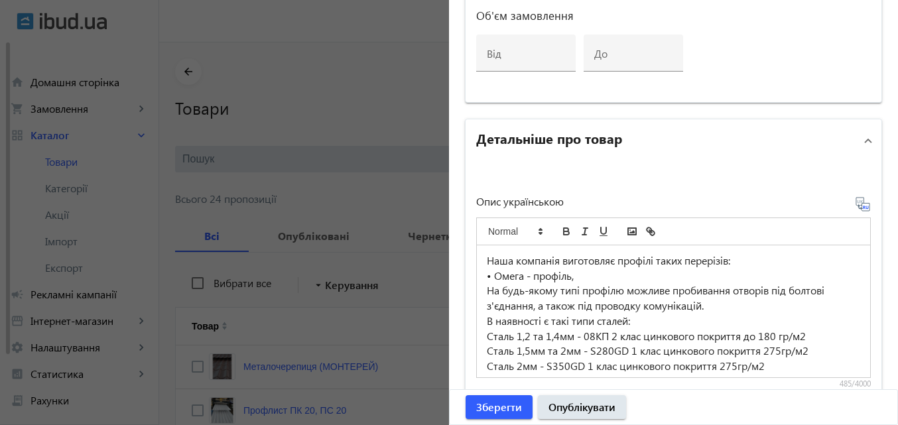
click at [513, 334] on p "Сталь 1,2 та 1,4мм - 08КП 2 клас цинкового покриття до 180 гр/м2" at bounding box center [673, 336] width 373 height 15
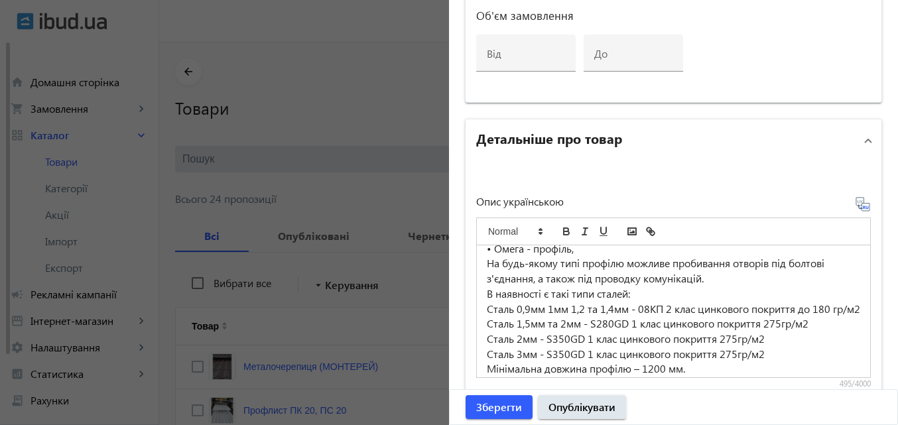
scroll to position [50, 0]
